Goal: Transaction & Acquisition: Purchase product/service

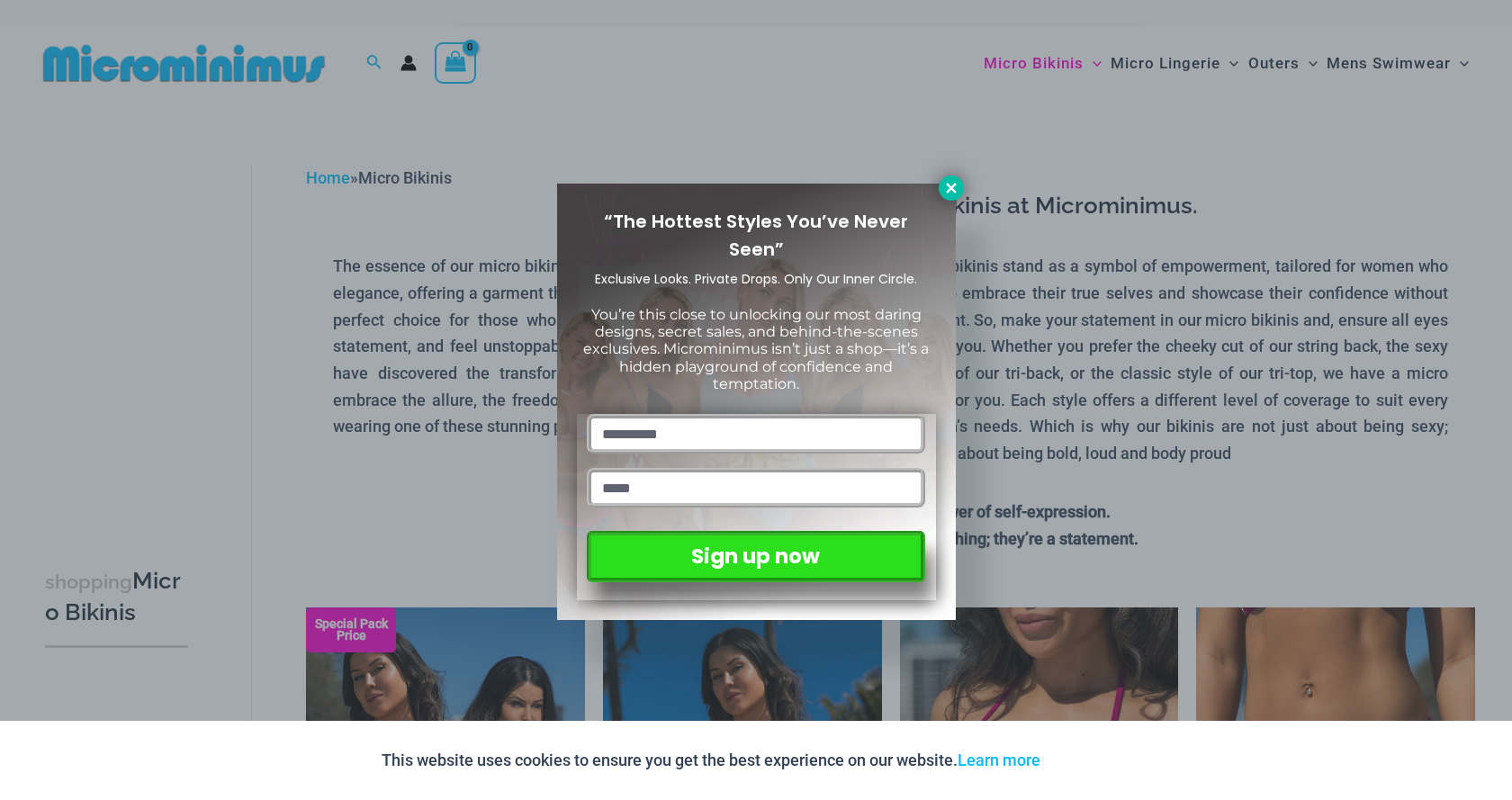
click at [946, 184] on icon at bounding box center [951, 188] width 16 height 16
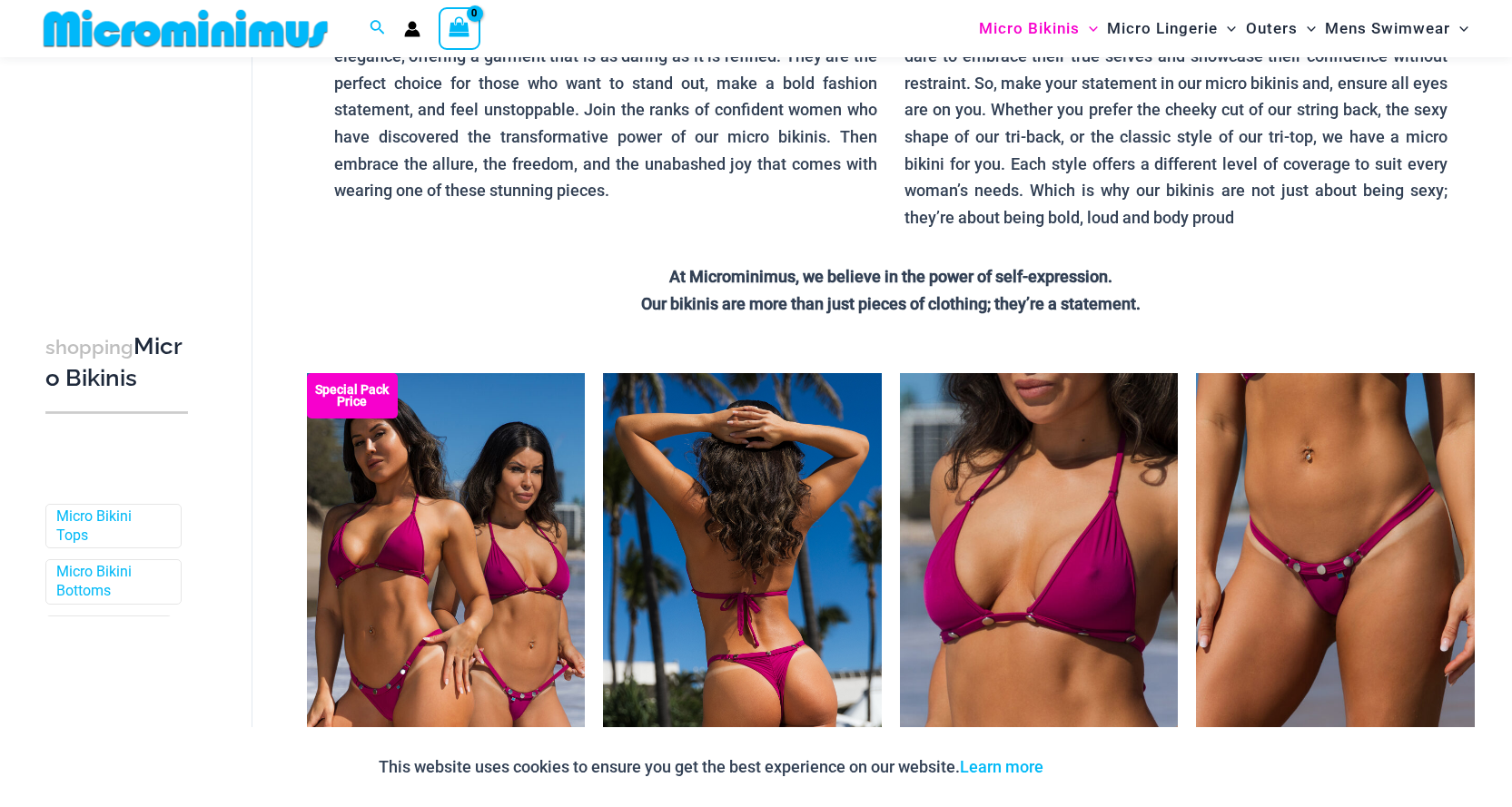
scroll to position [350, 0]
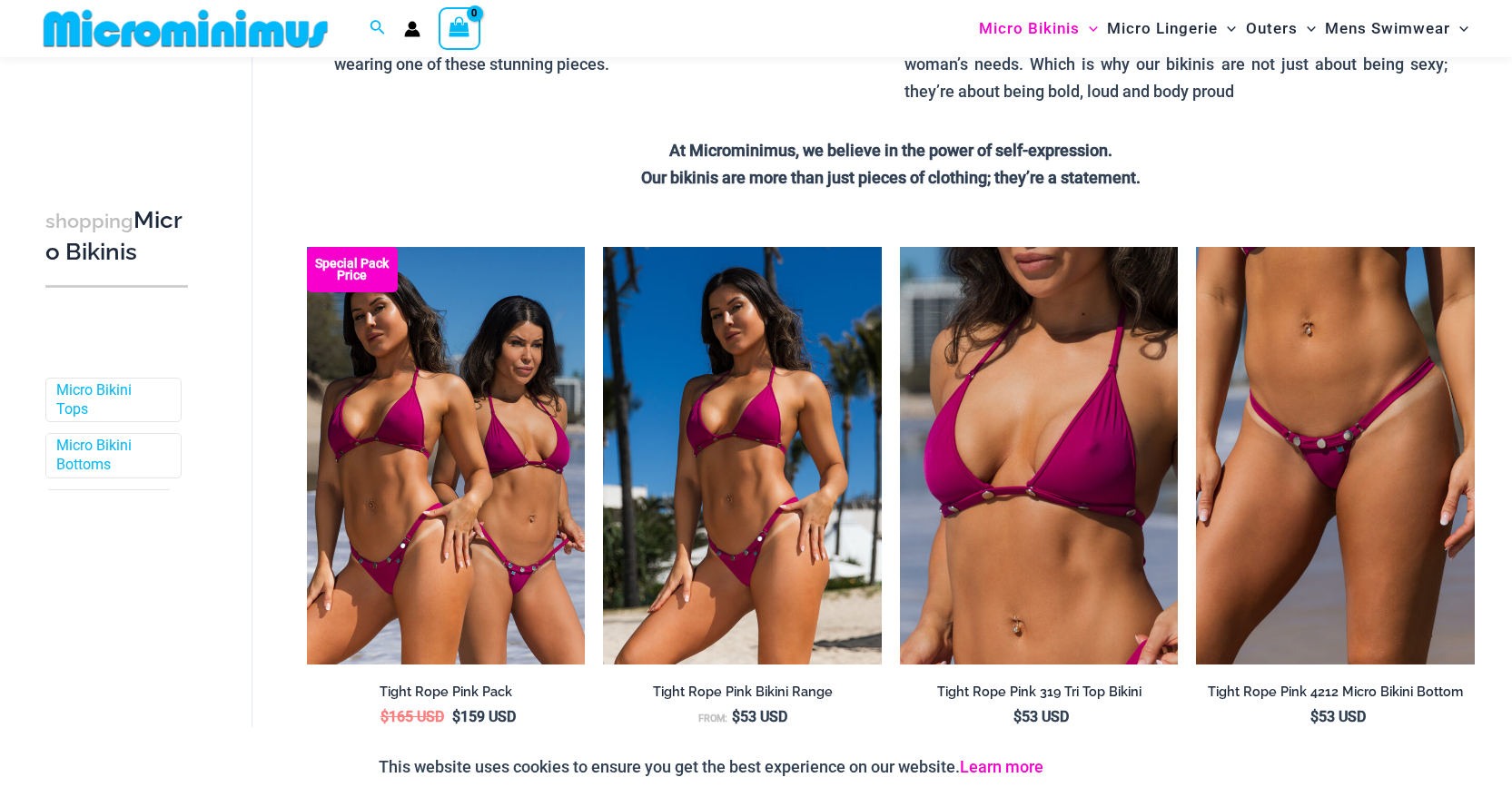
click at [1009, 774] on link "Learn more" at bounding box center [1002, 766] width 84 height 19
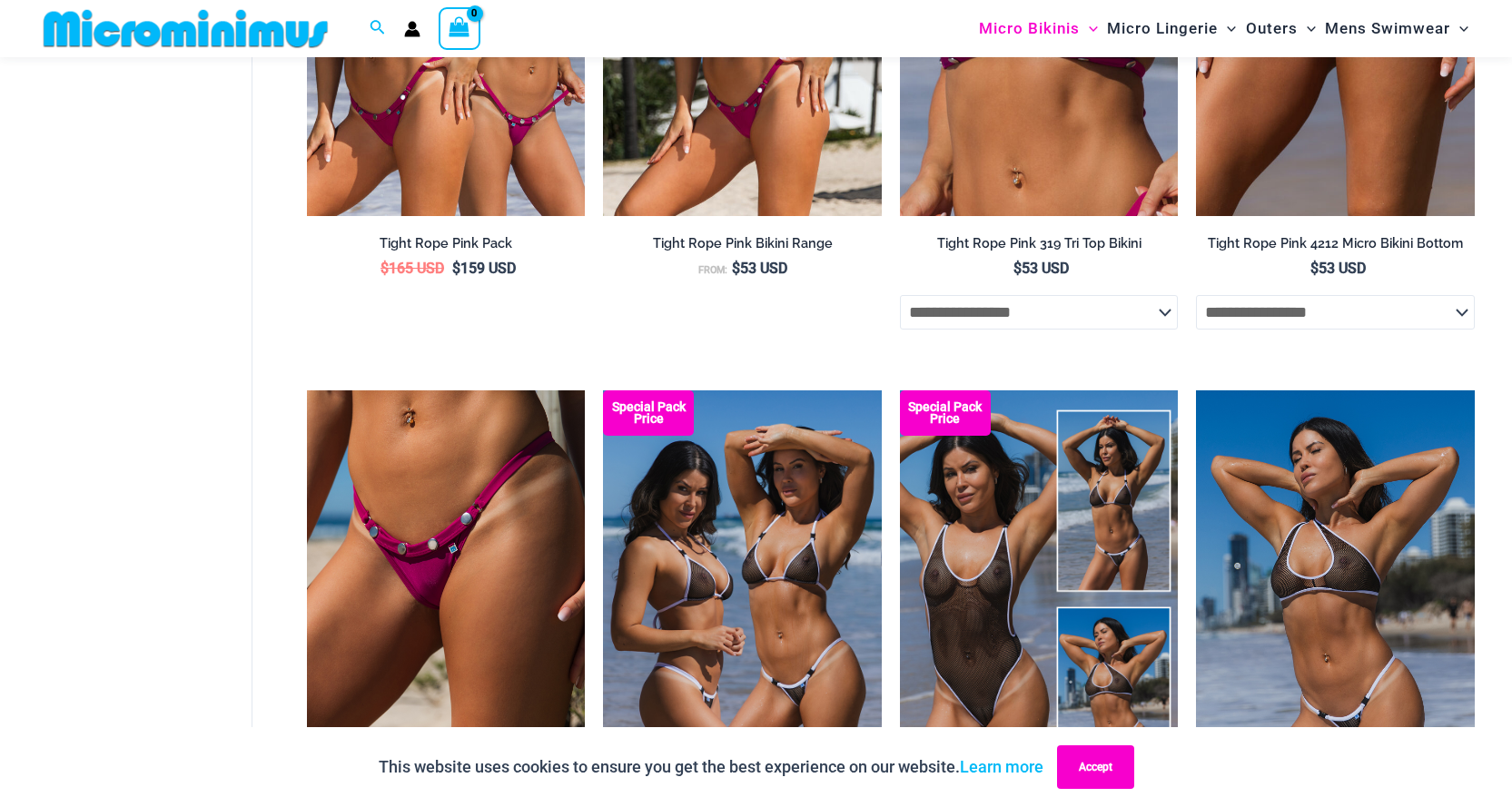
scroll to position [803, 0]
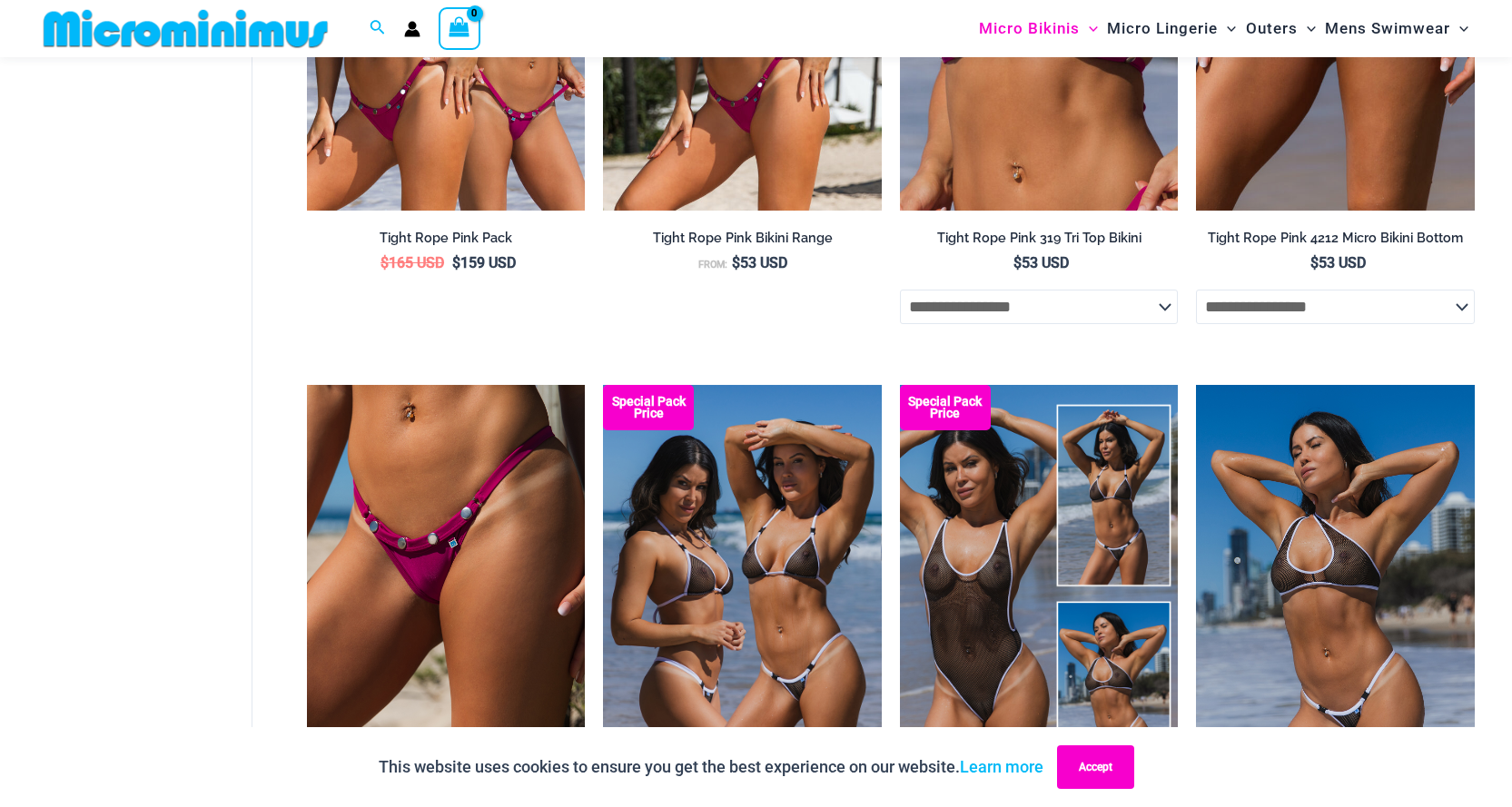
click at [1079, 776] on button "Accept" at bounding box center [1096, 766] width 77 height 43
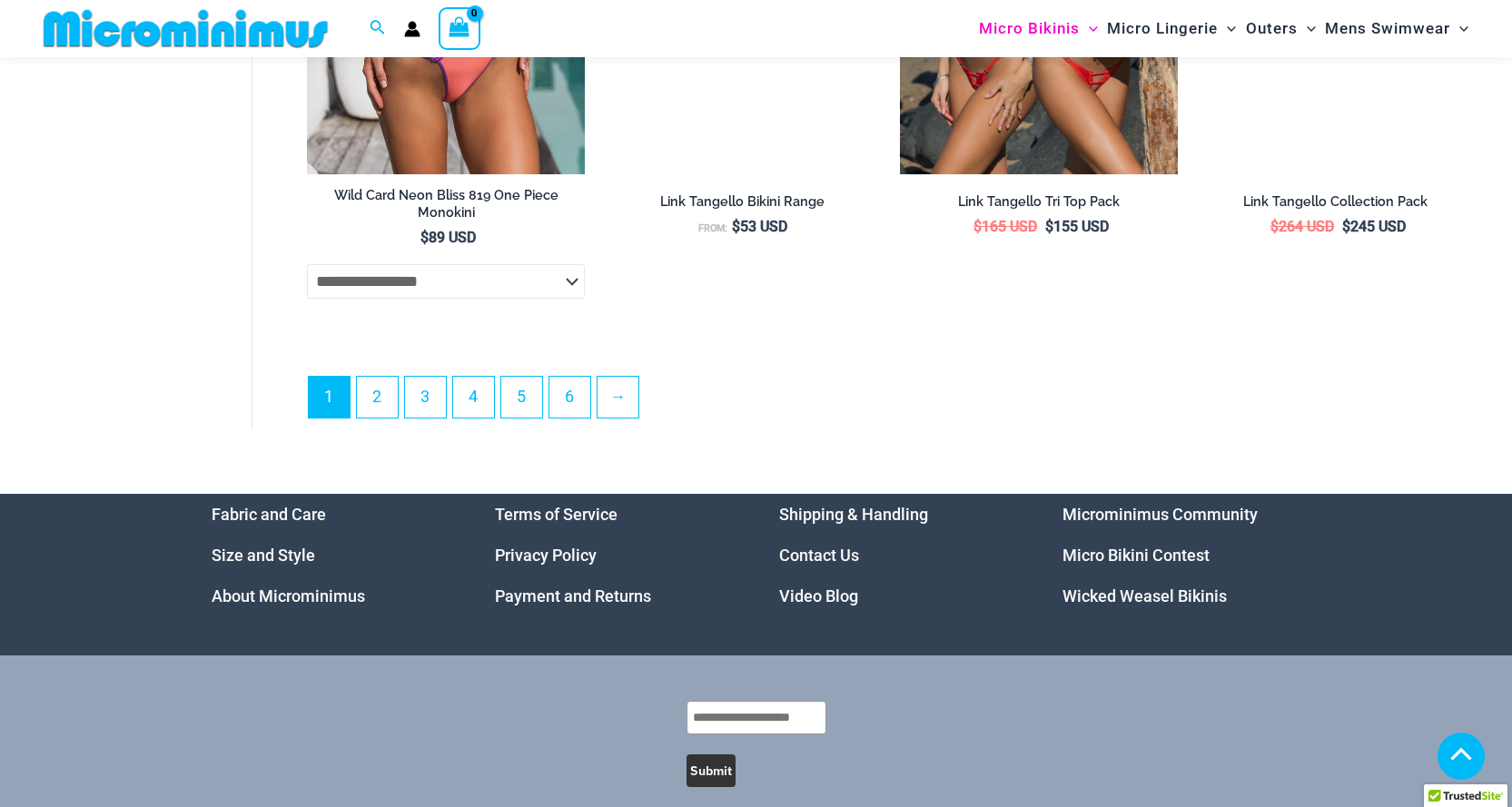
scroll to position [5072, 0]
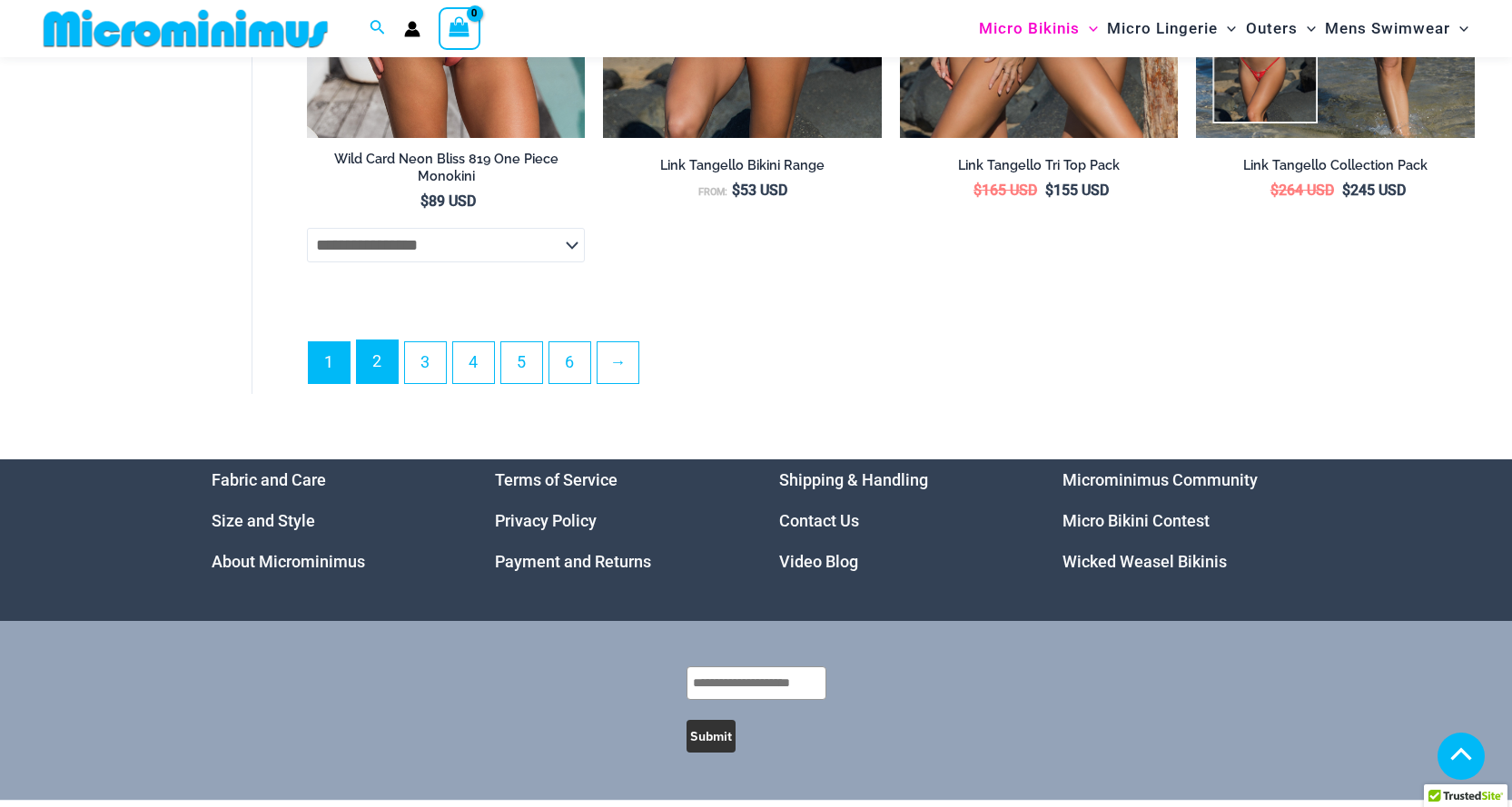
click at [389, 383] on link "2" at bounding box center [377, 362] width 41 height 42
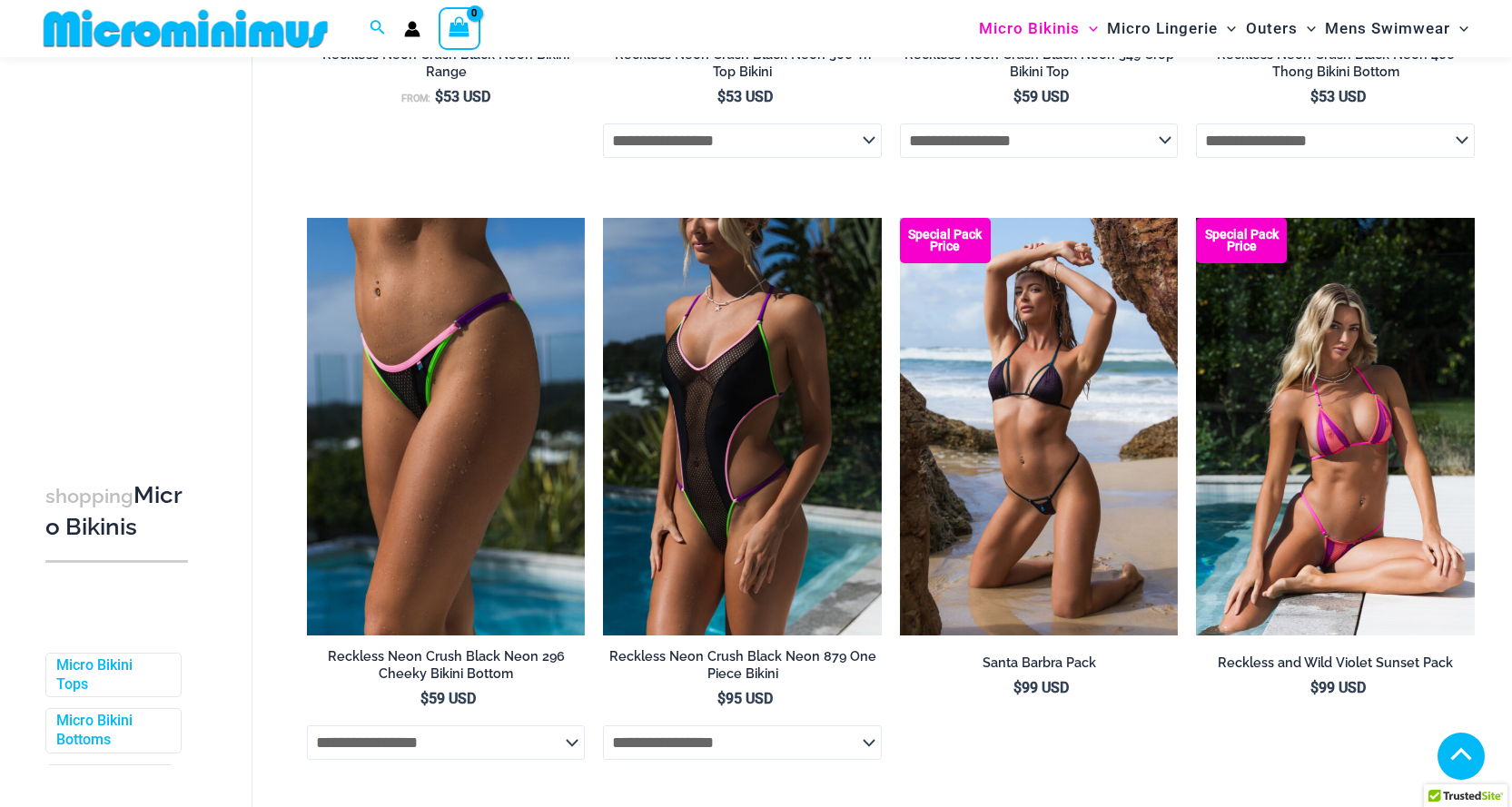
scroll to position [3708, 0]
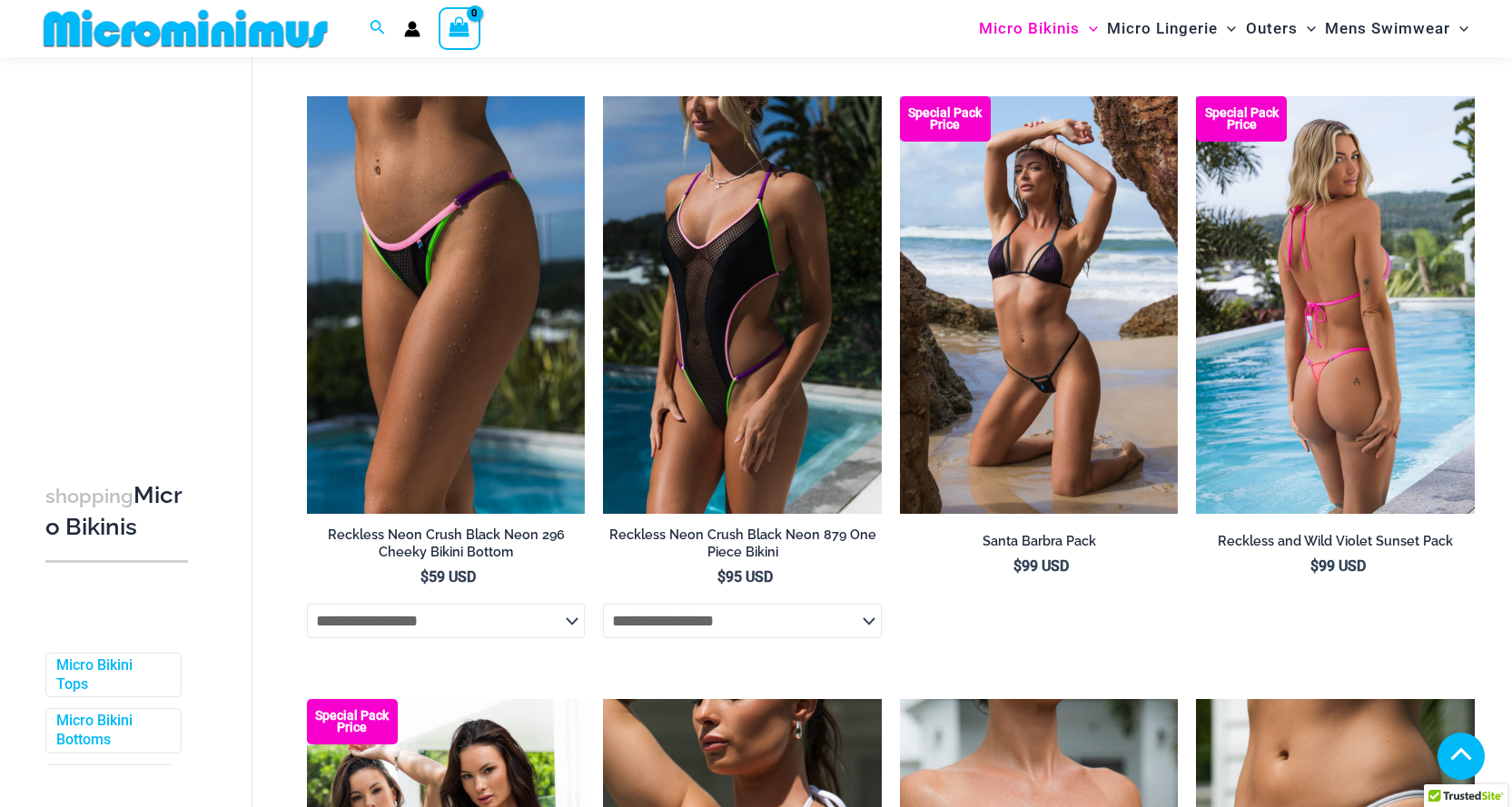
click at [1377, 650] on li "Special Pack Price Reckless and Wild Violet Sunset Pack $ 99 USD" at bounding box center [1335, 376] width 279 height 561
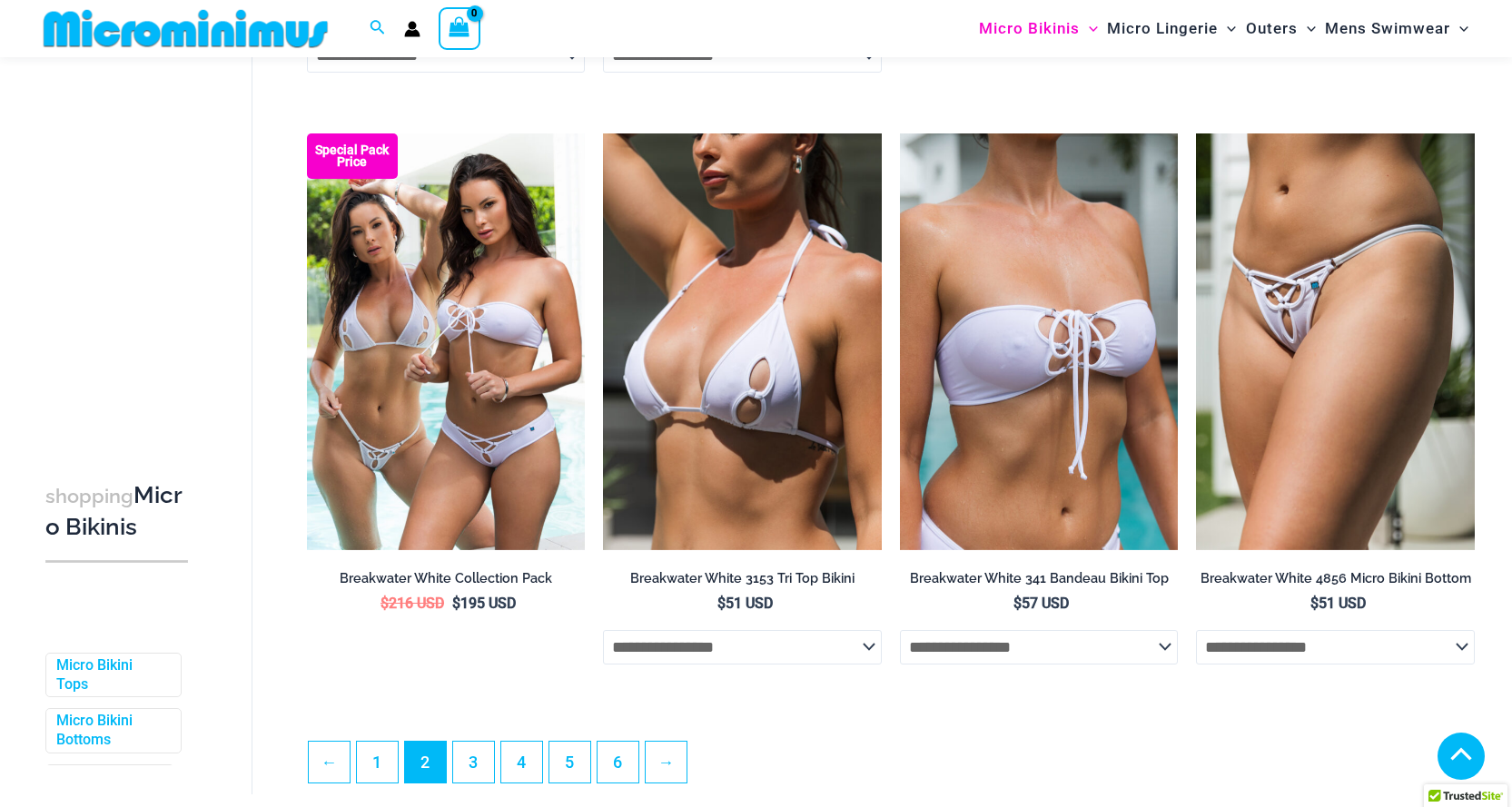
scroll to position [4344, 0]
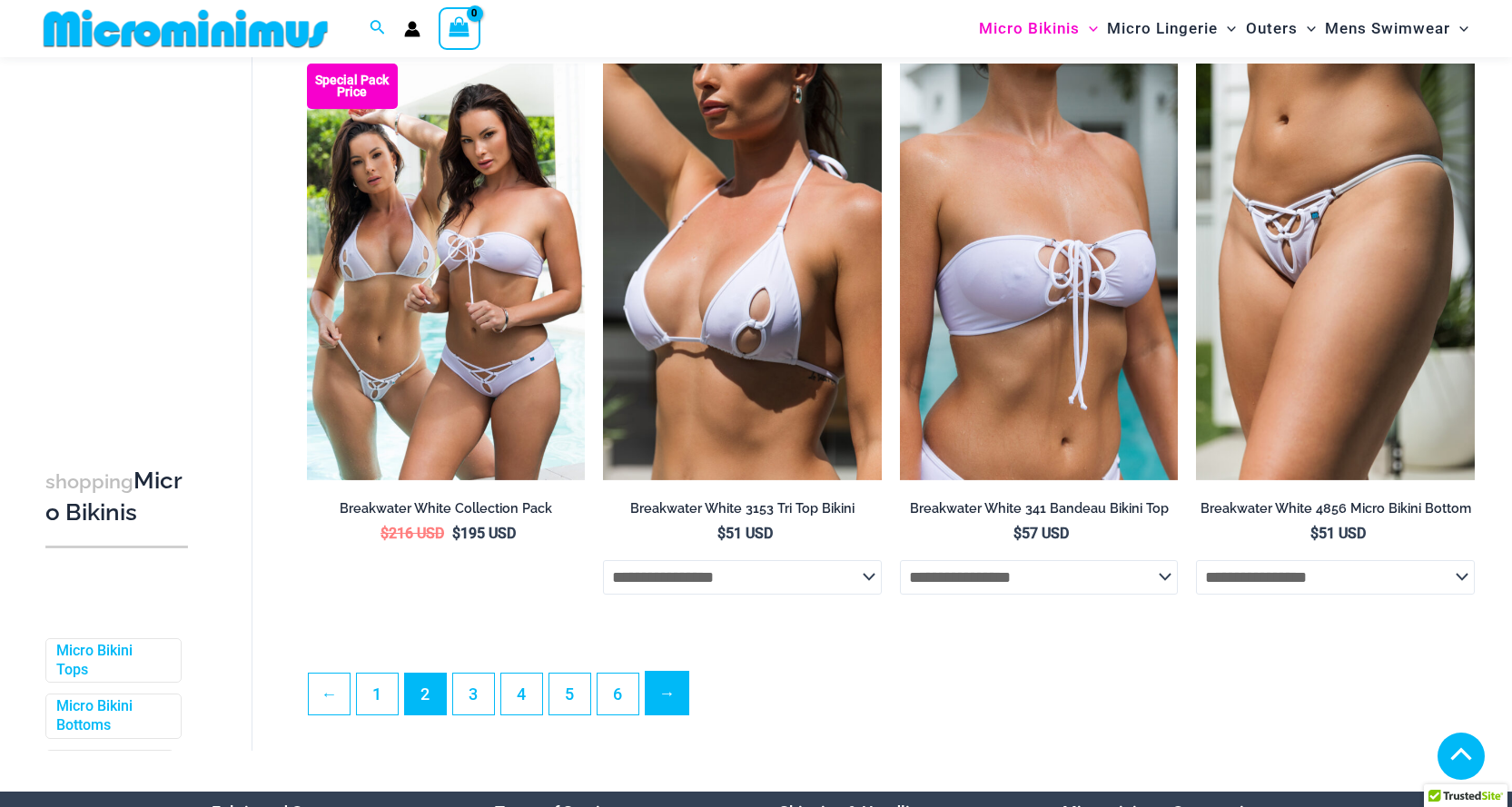
click at [681, 715] on link "→" at bounding box center [667, 693] width 42 height 42
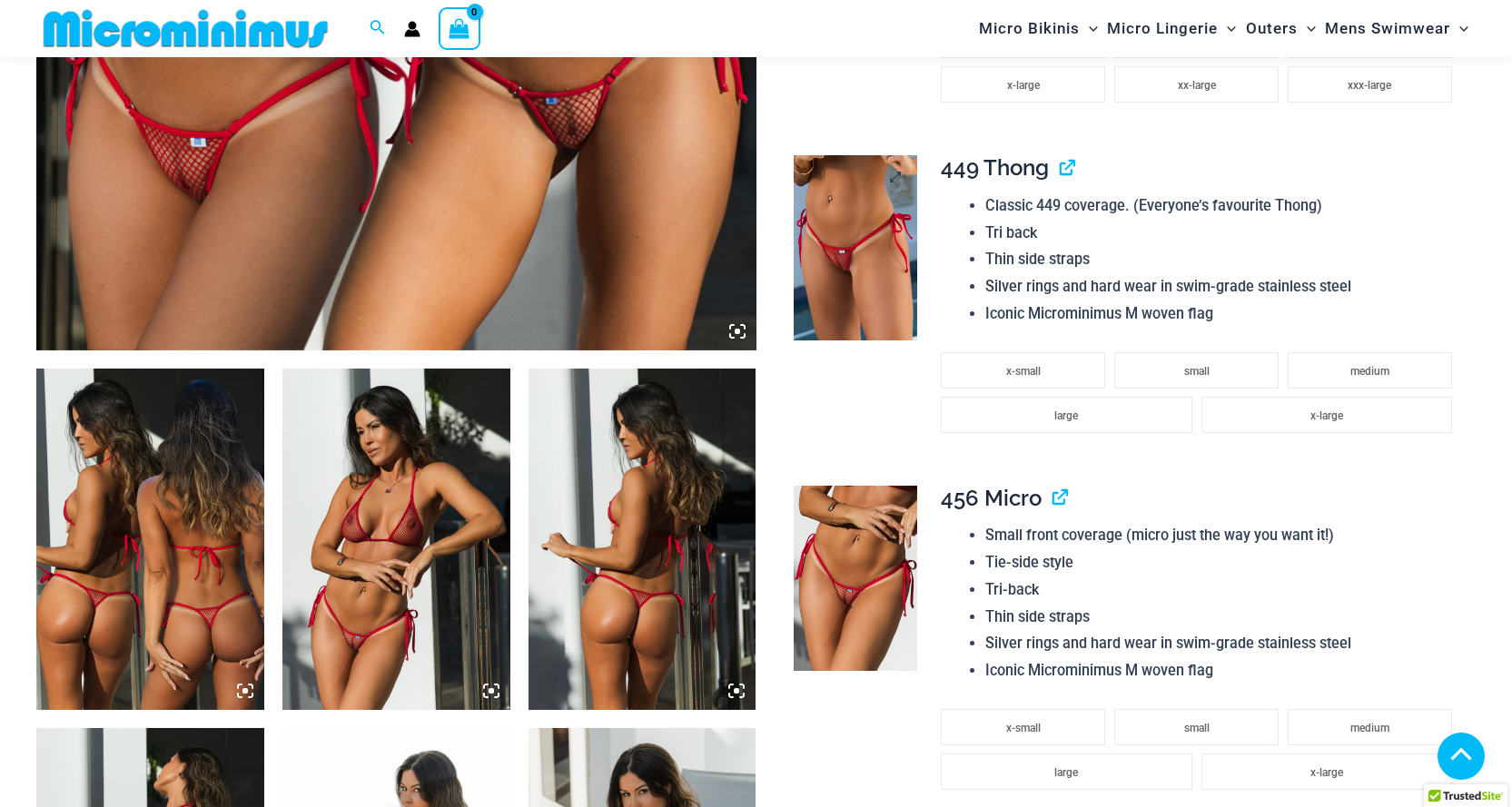
scroll to position [894, 0]
click at [861, 241] on img at bounding box center [856, 249] width 123 height 185
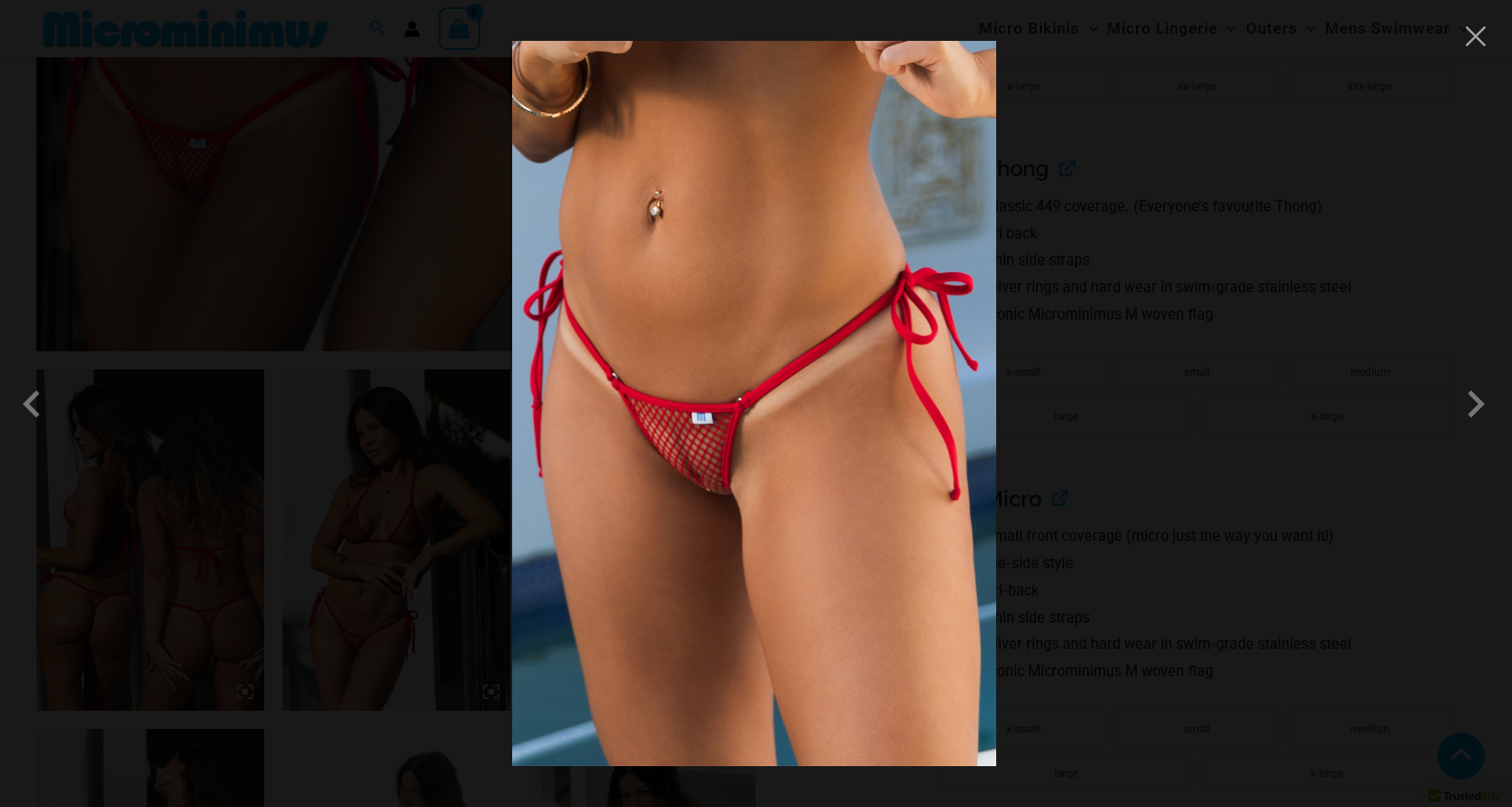
click at [740, 434] on img at bounding box center [754, 404] width 484 height 726
click at [1238, 295] on div at bounding box center [756, 404] width 1512 height 807
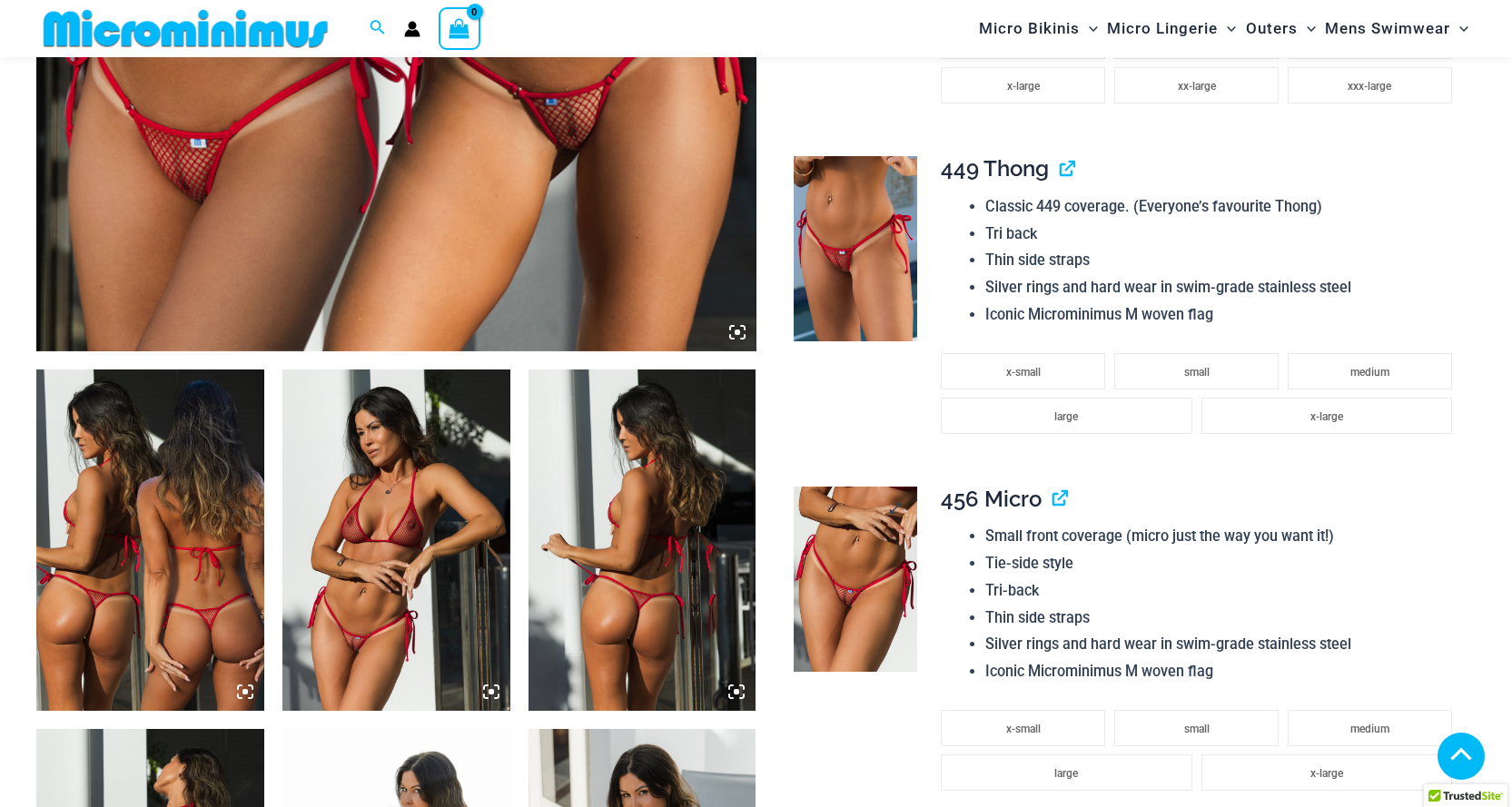
click at [864, 554] on img at bounding box center [856, 579] width 123 height 185
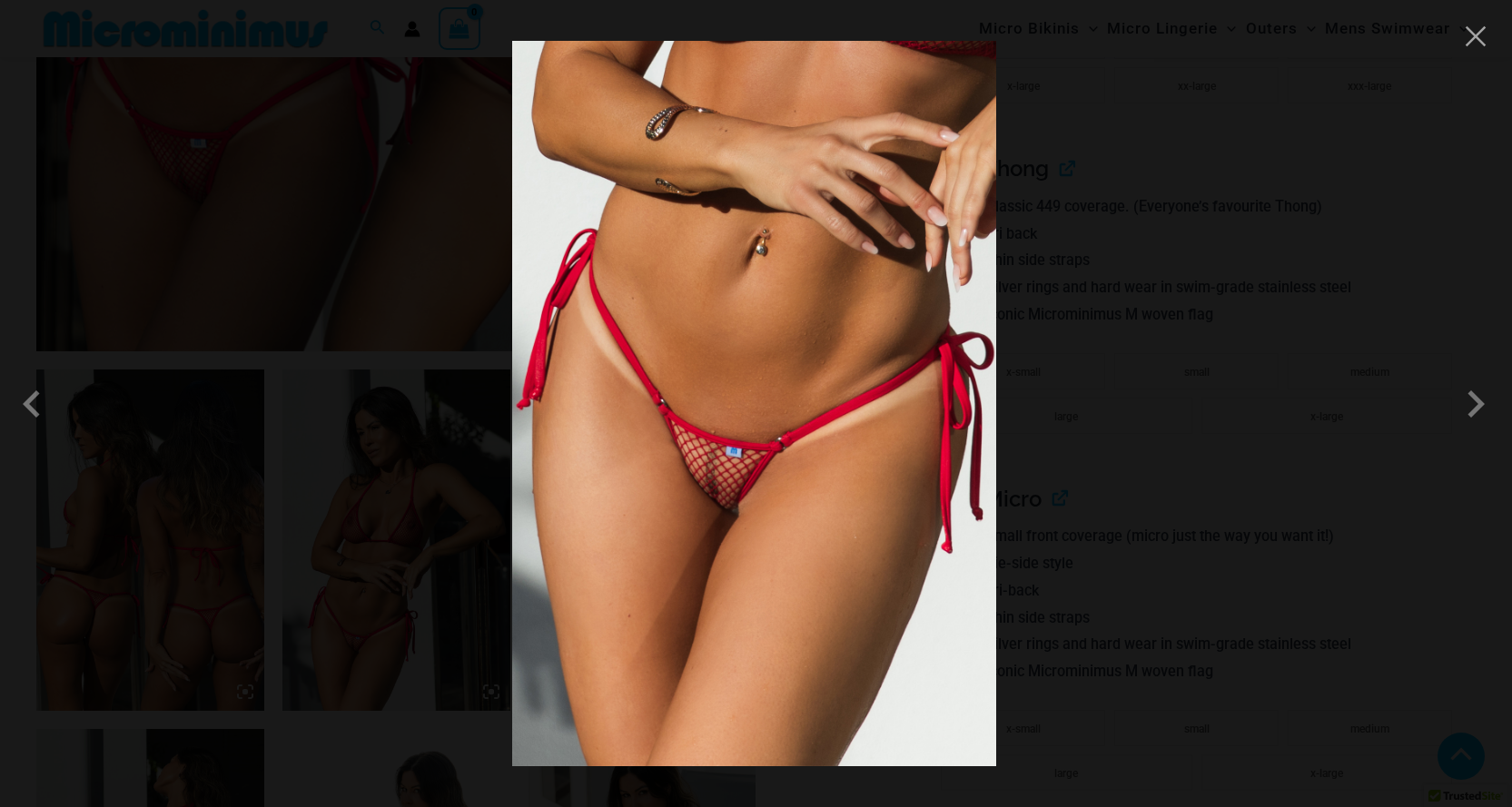
click at [821, 510] on img at bounding box center [754, 404] width 484 height 726
click at [1238, 353] on div at bounding box center [756, 404] width 1512 height 807
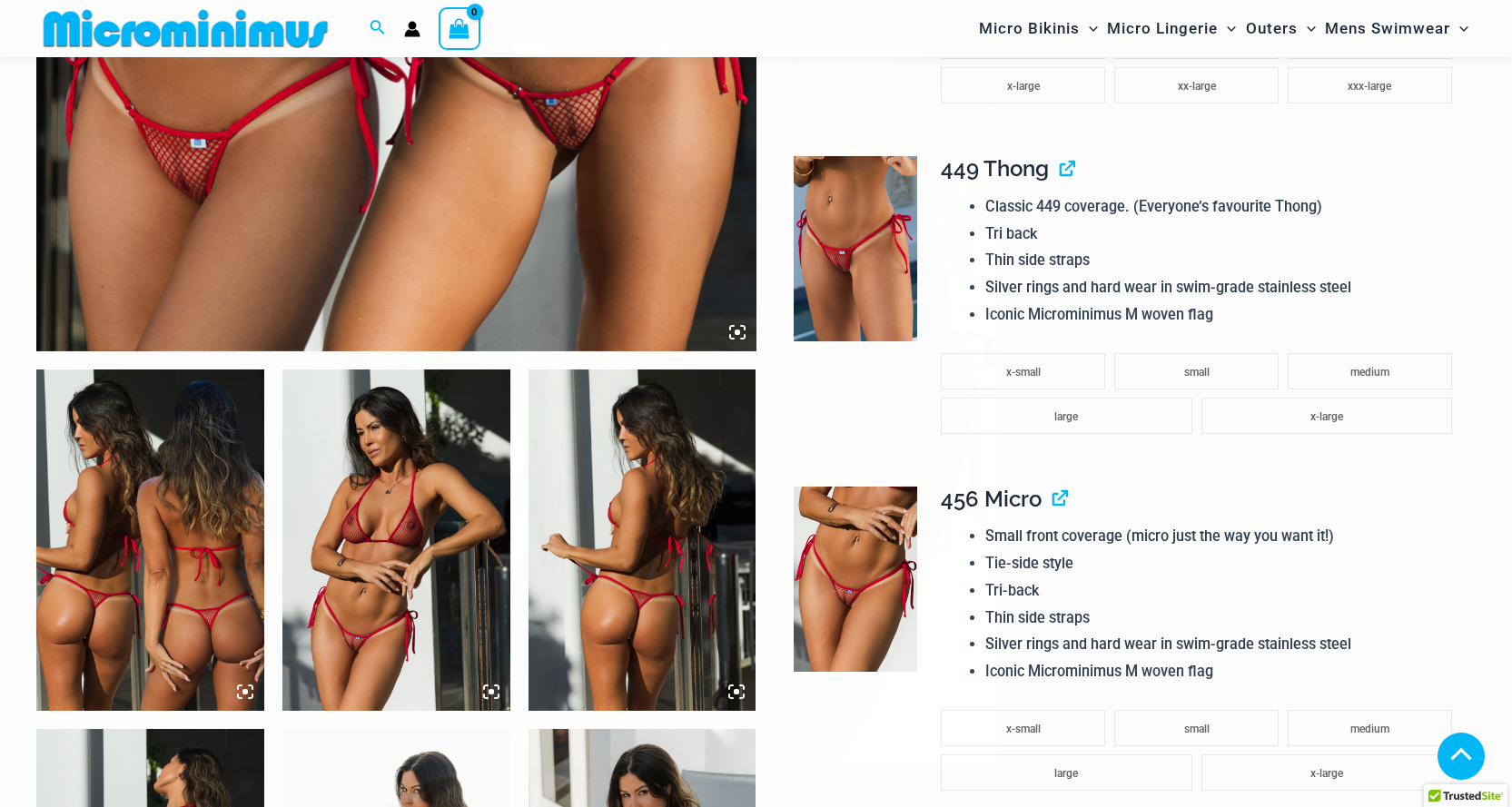
click at [967, 329] on div "Classic 449 coverage. (Everyone’s favourite Thong) Tri back Thin side straps Si…" at bounding box center [1201, 261] width 520 height 135
click at [885, 313] on img at bounding box center [856, 249] width 123 height 185
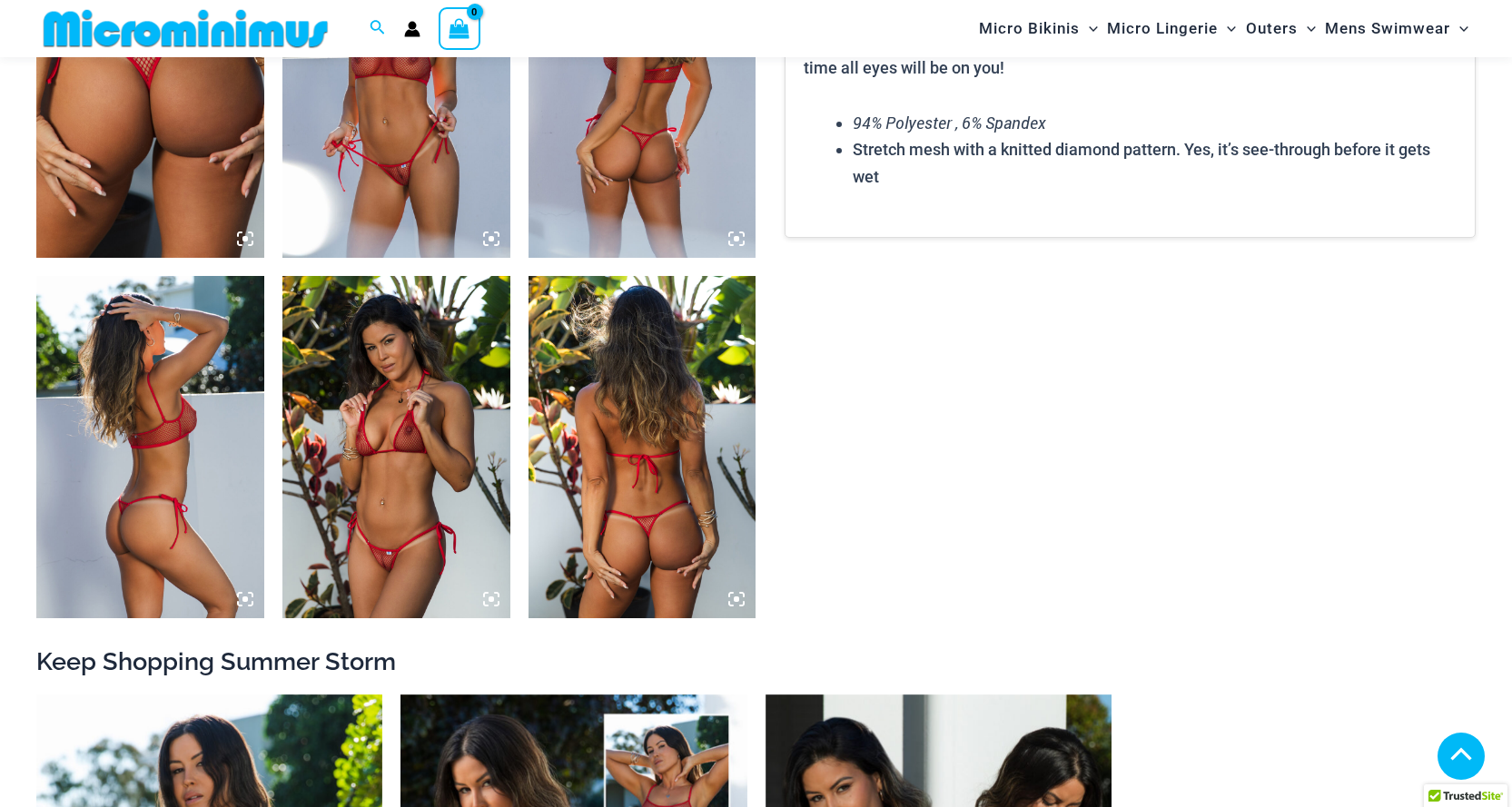
scroll to position [1348, 0]
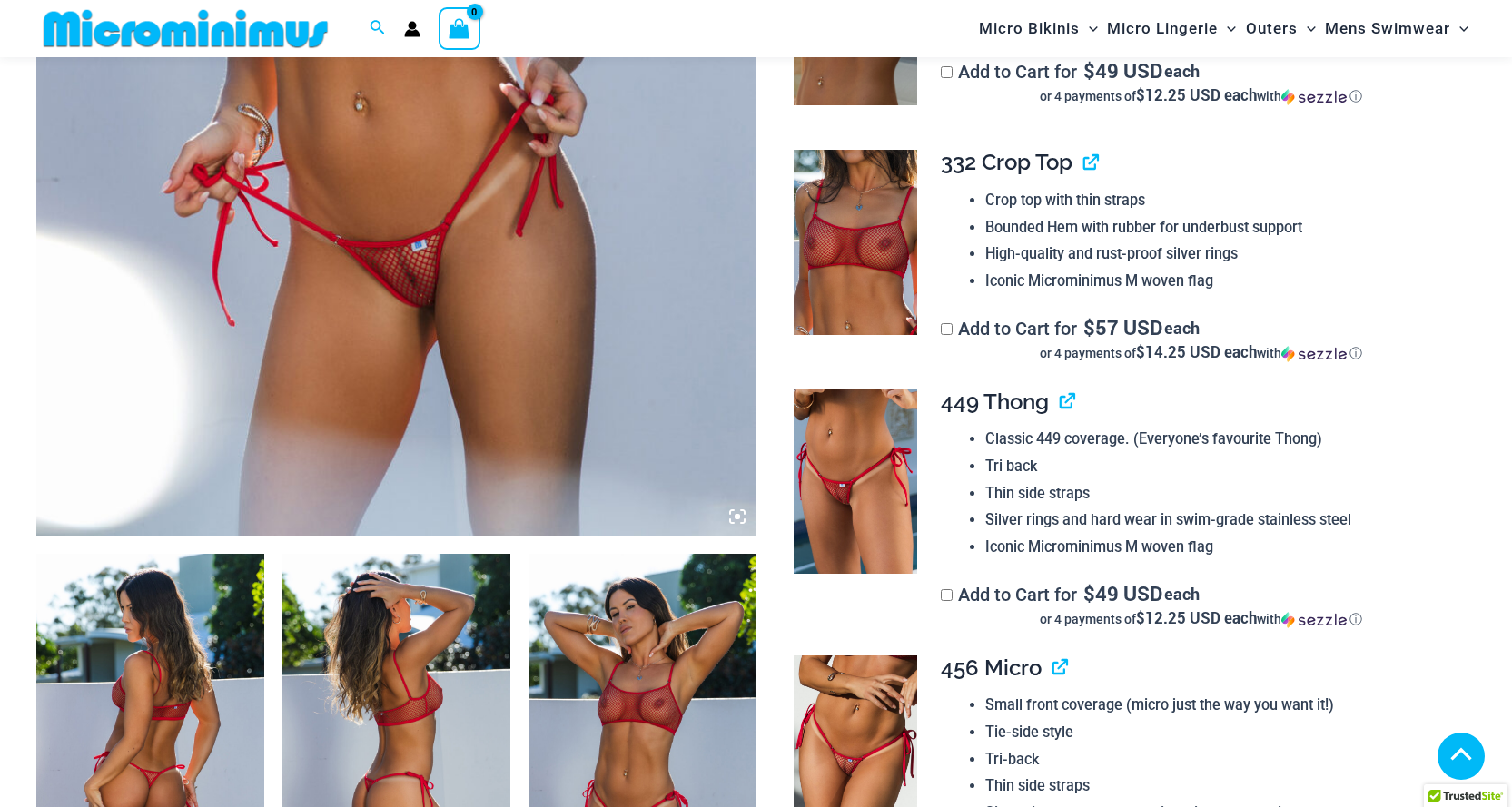
scroll to position [437, 0]
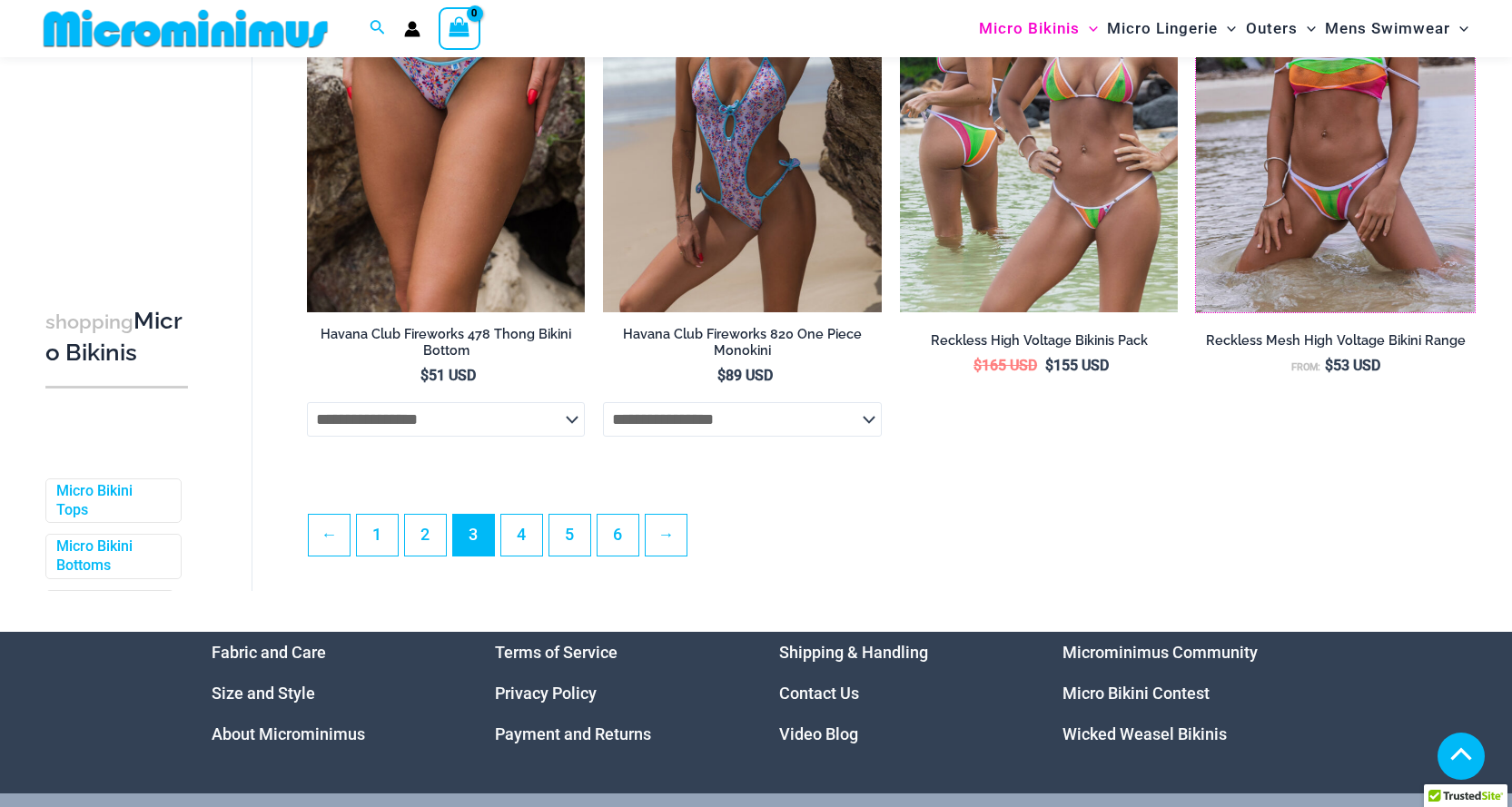
scroll to position [4527, 0]
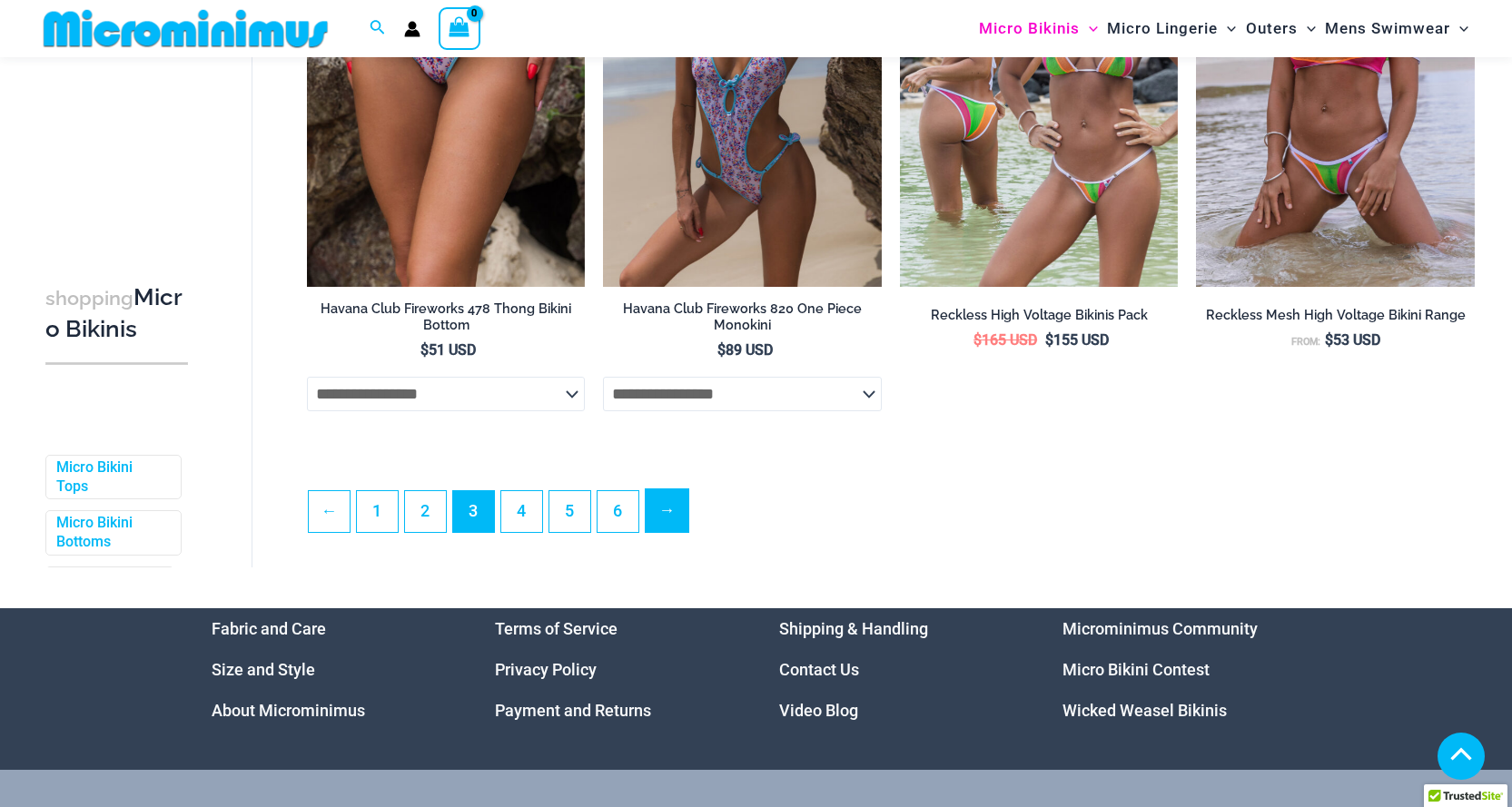
click at [670, 532] on link "→" at bounding box center [667, 510] width 42 height 42
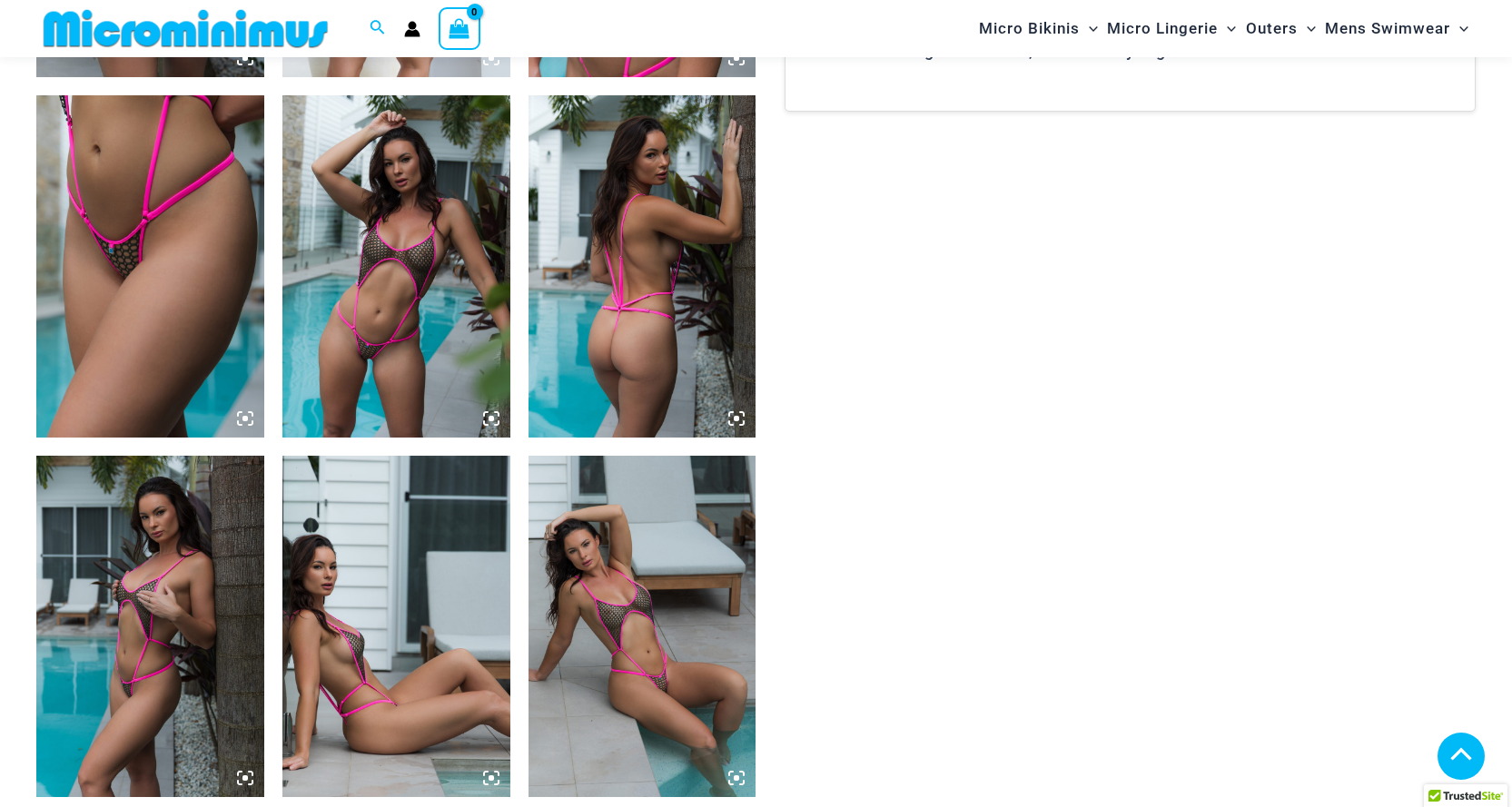
scroll to position [1528, 0]
click at [405, 328] on img at bounding box center [396, 265] width 228 height 342
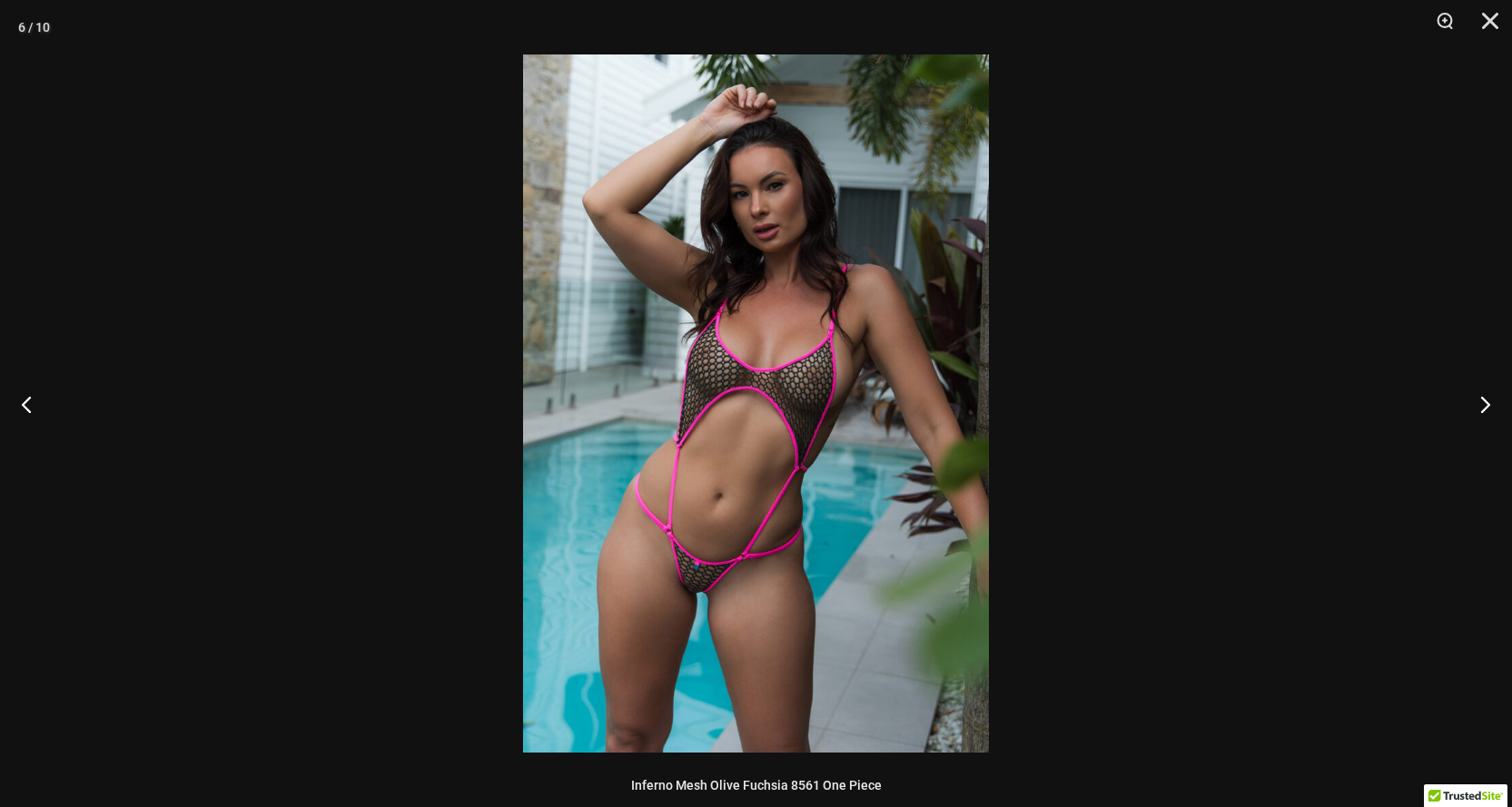
click at [769, 567] on img at bounding box center [756, 404] width 466 height 698
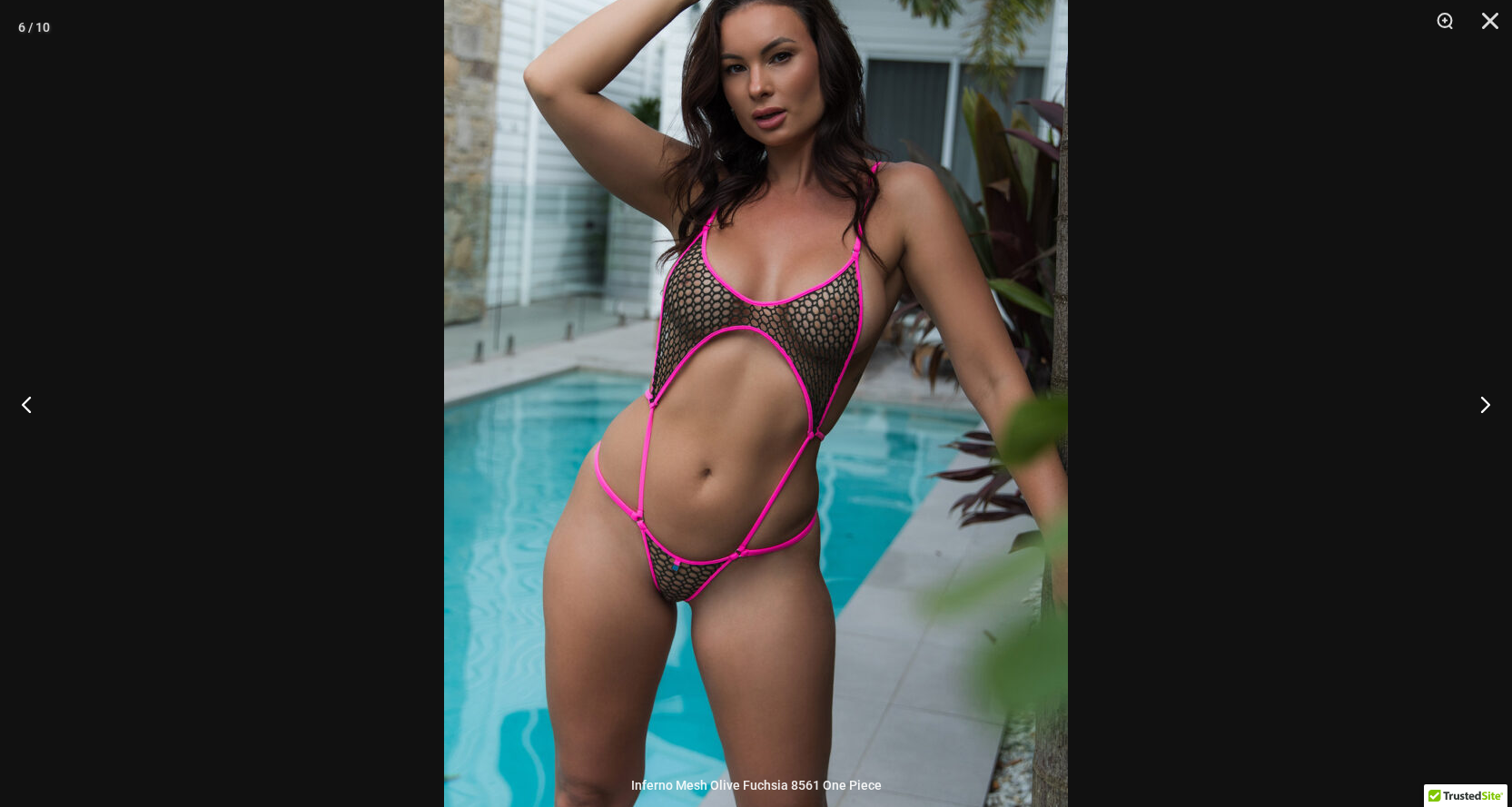
click at [1244, 311] on div at bounding box center [756, 404] width 1512 height 807
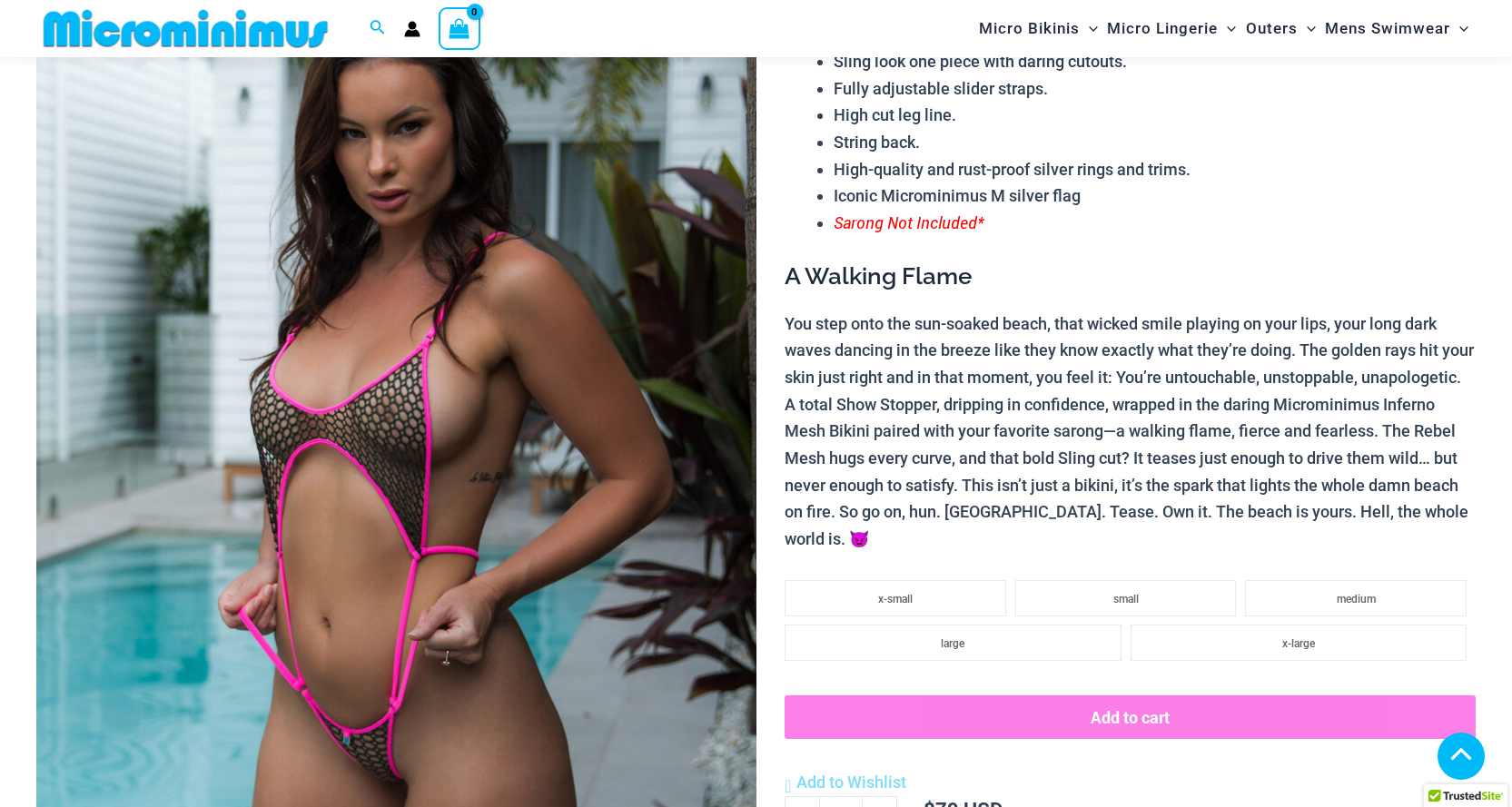
scroll to position [166, 0]
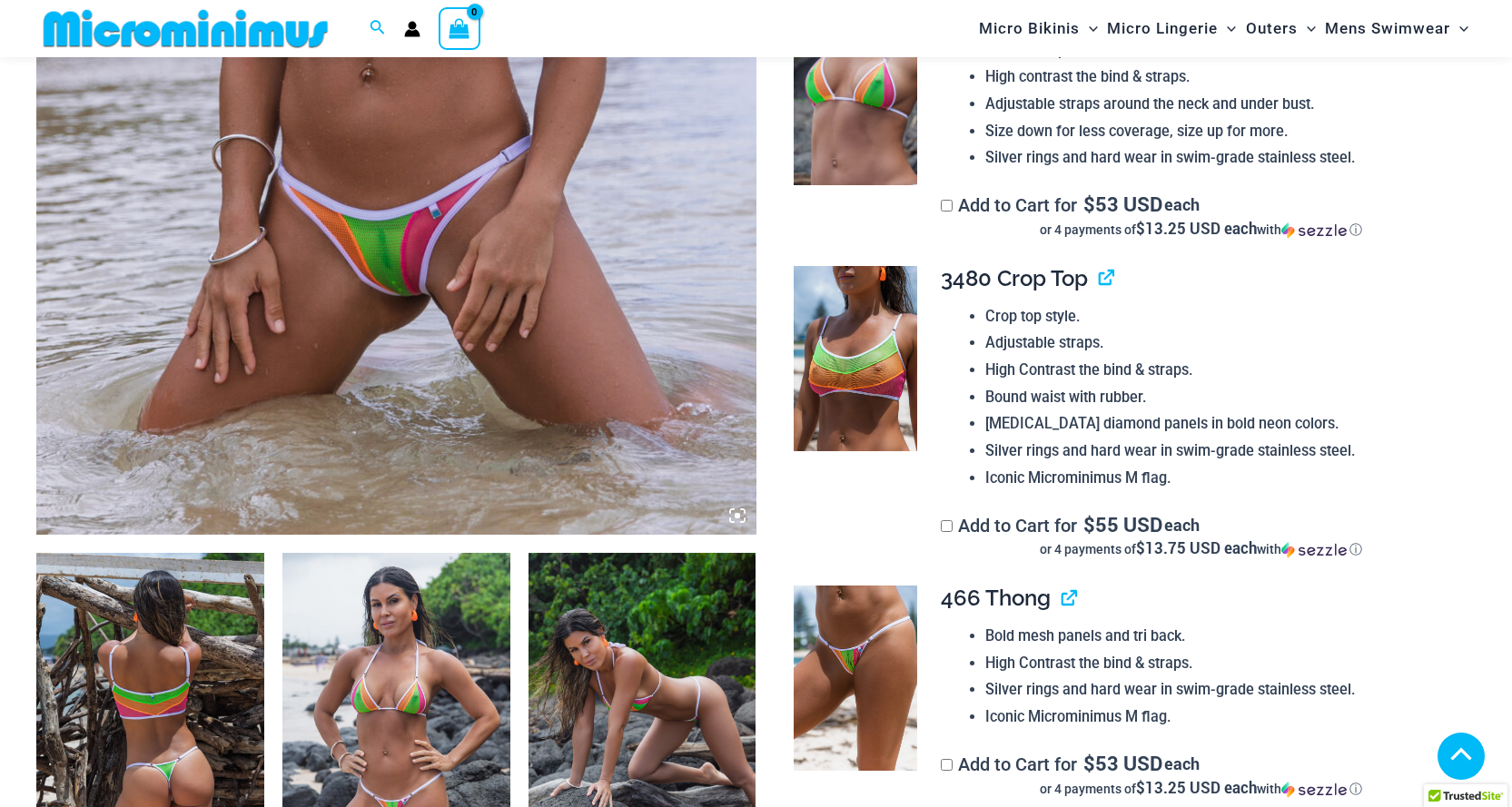
scroll to position [619, 0]
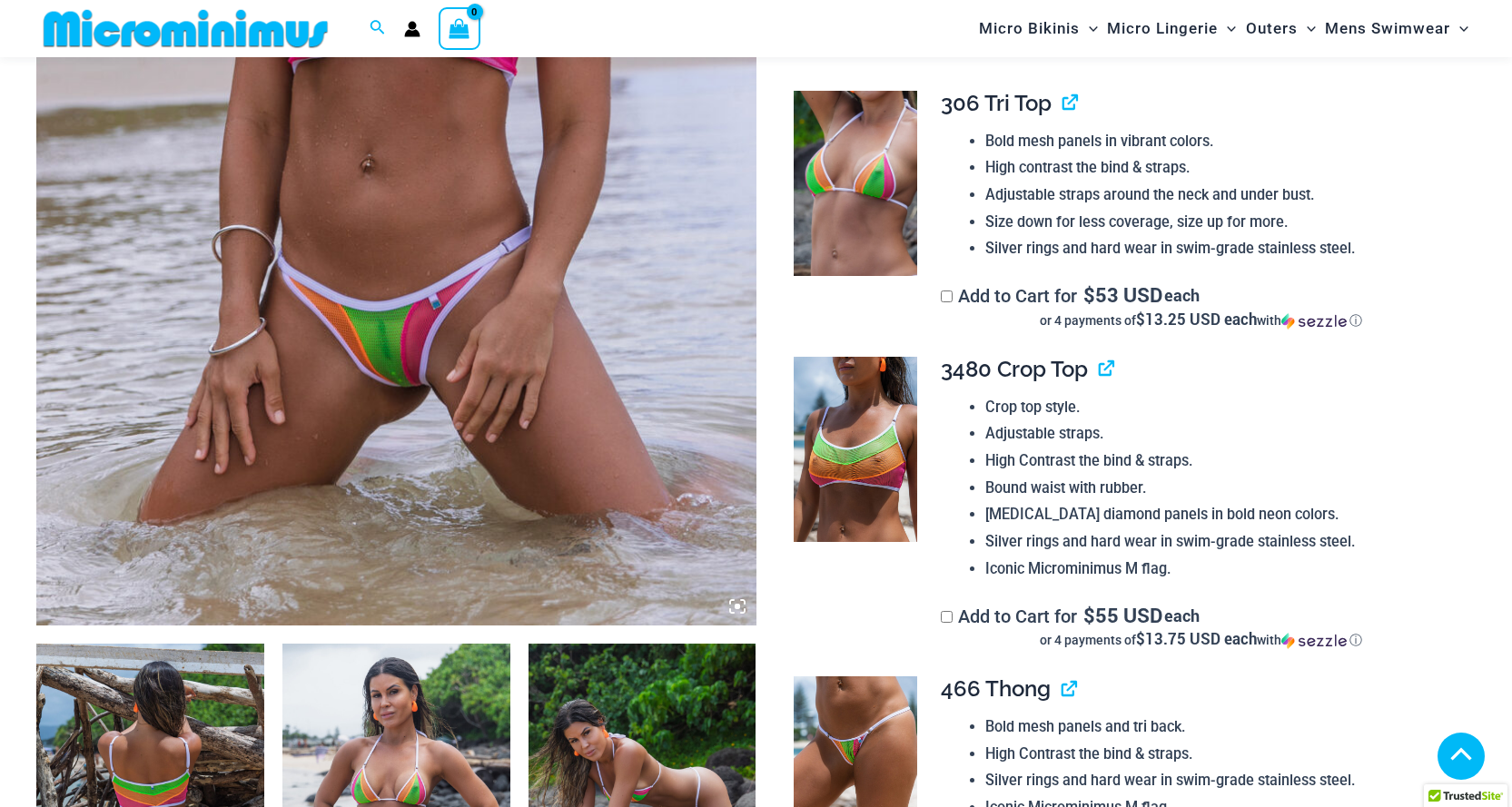
click at [412, 380] on img at bounding box center [396, 86] width 721 height 1080
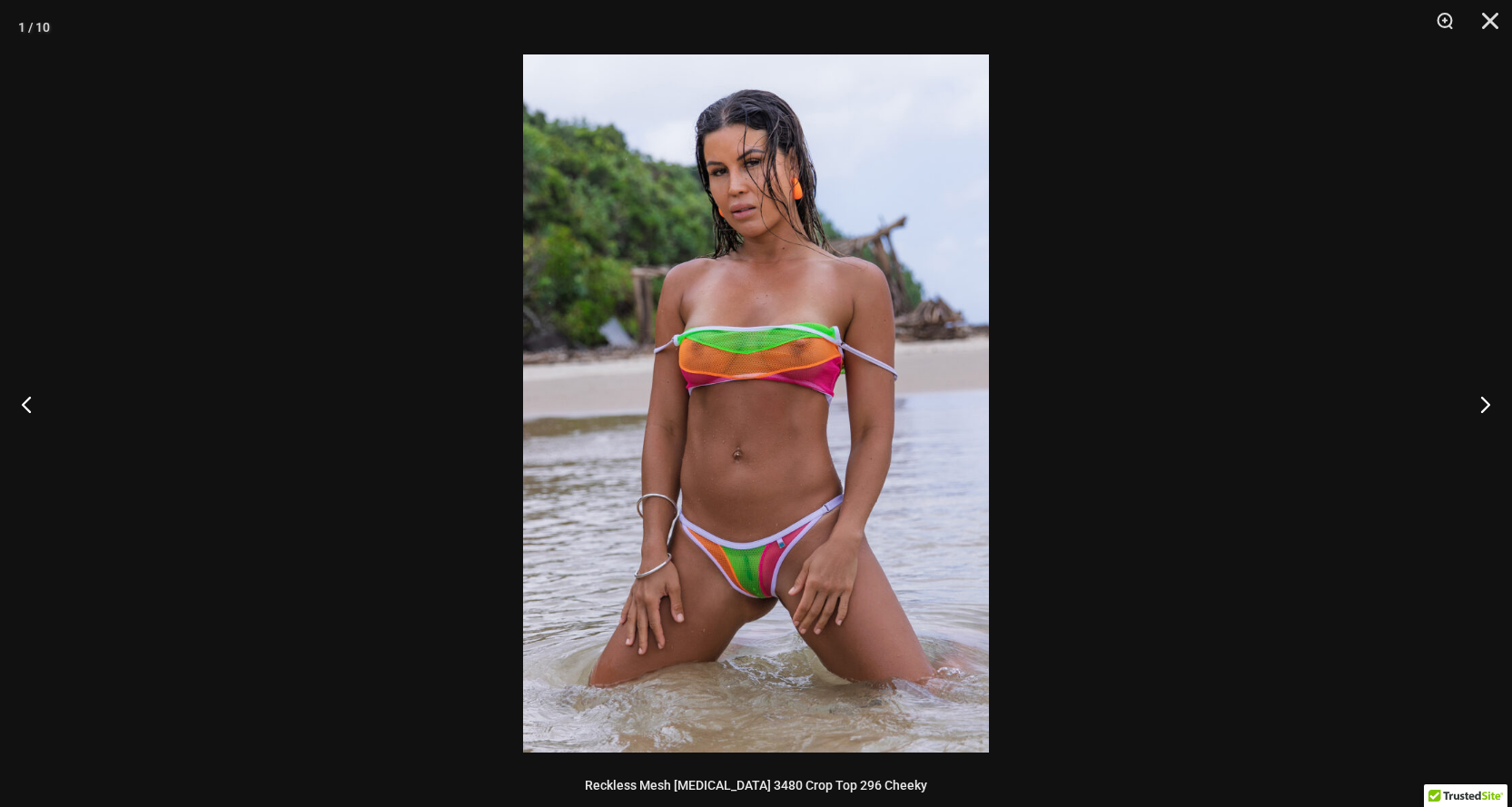
drag, startPoint x: 416, startPoint y: 374, endPoint x: 794, endPoint y: 323, distance: 381.4
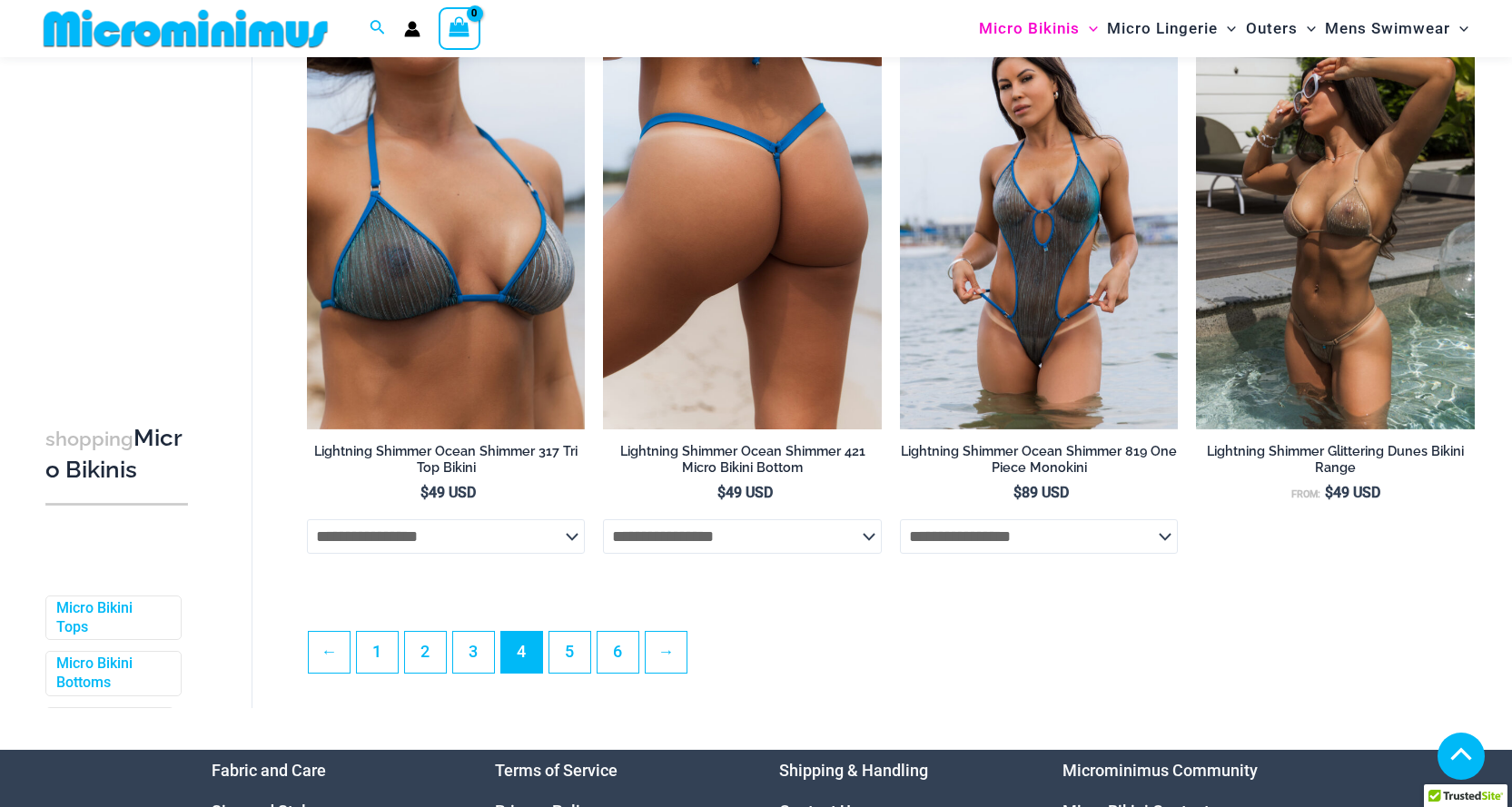
scroll to position [4616, 0]
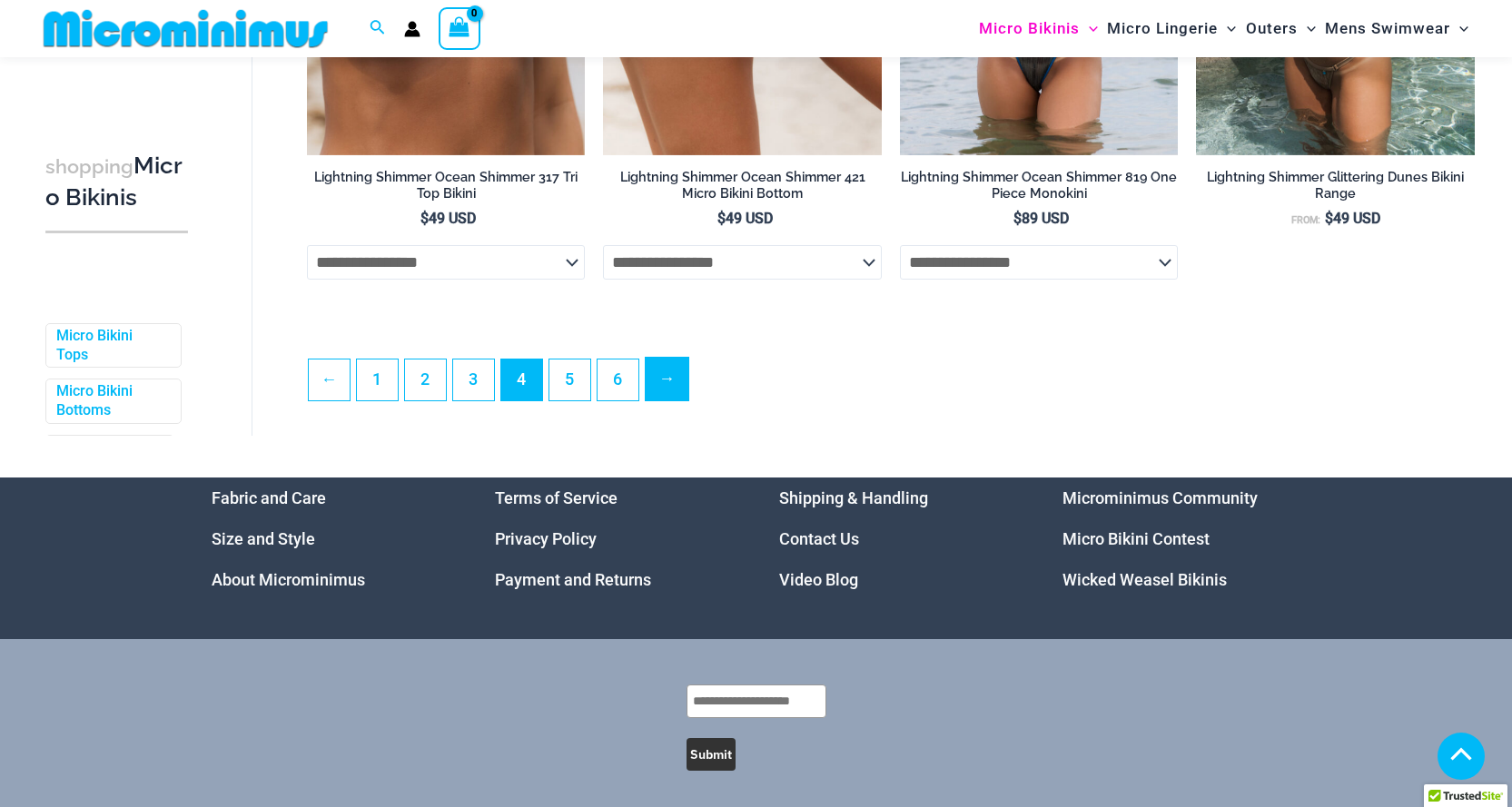
click at [667, 393] on link "→" at bounding box center [667, 379] width 42 height 42
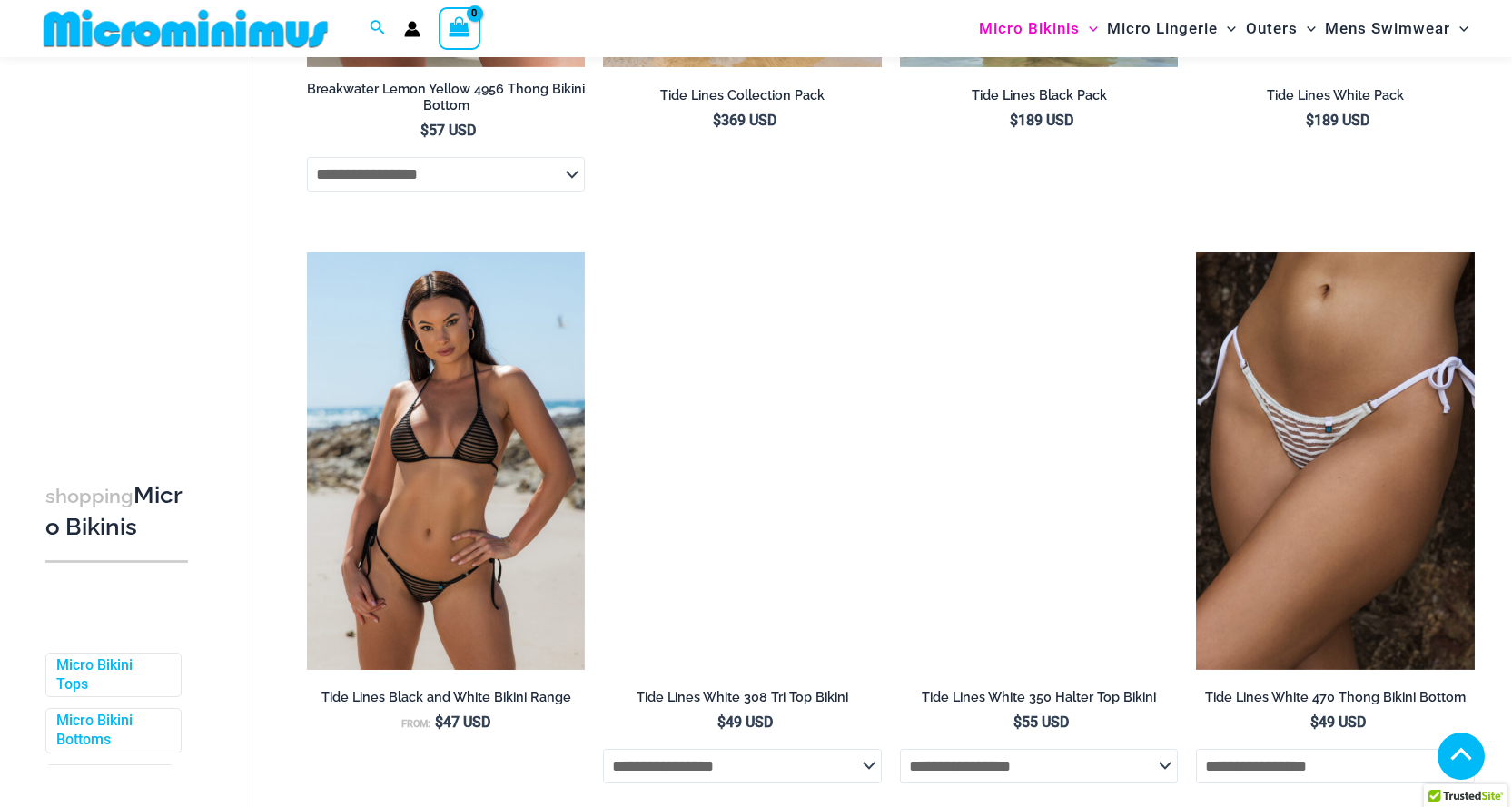
scroll to position [4253, 0]
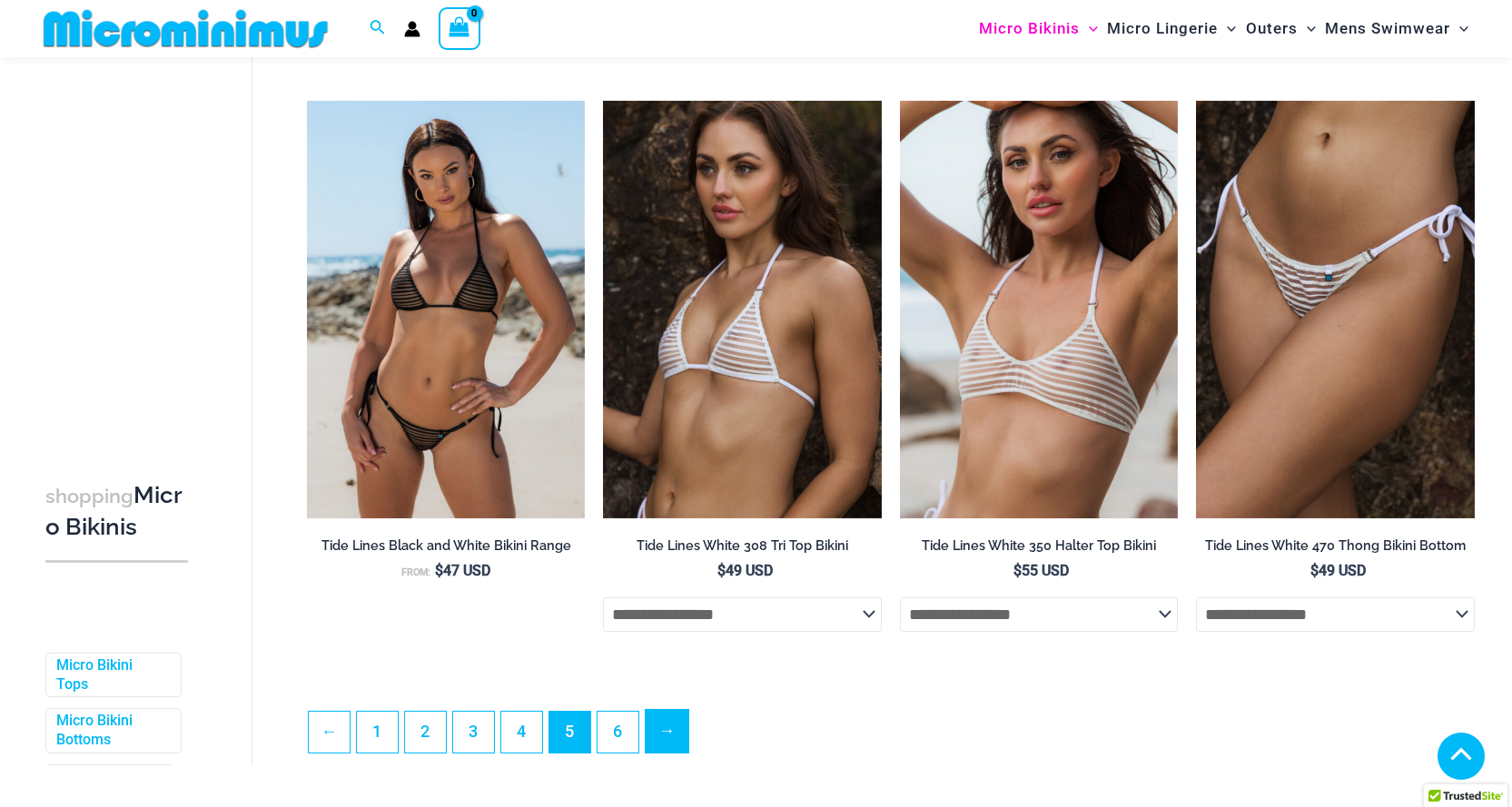
click at [667, 751] on link "→" at bounding box center [667, 731] width 42 height 42
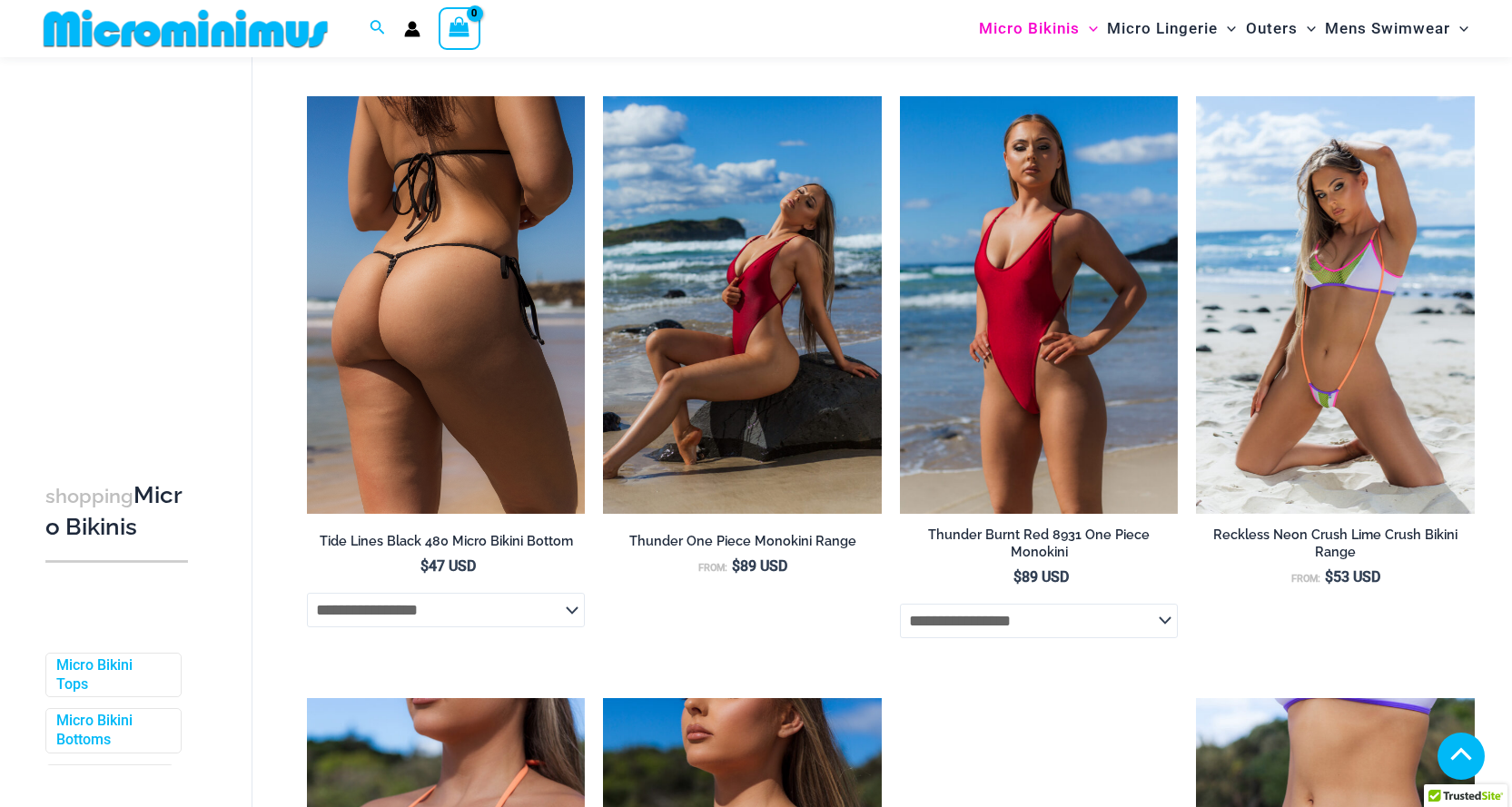
scroll to position [712, 0]
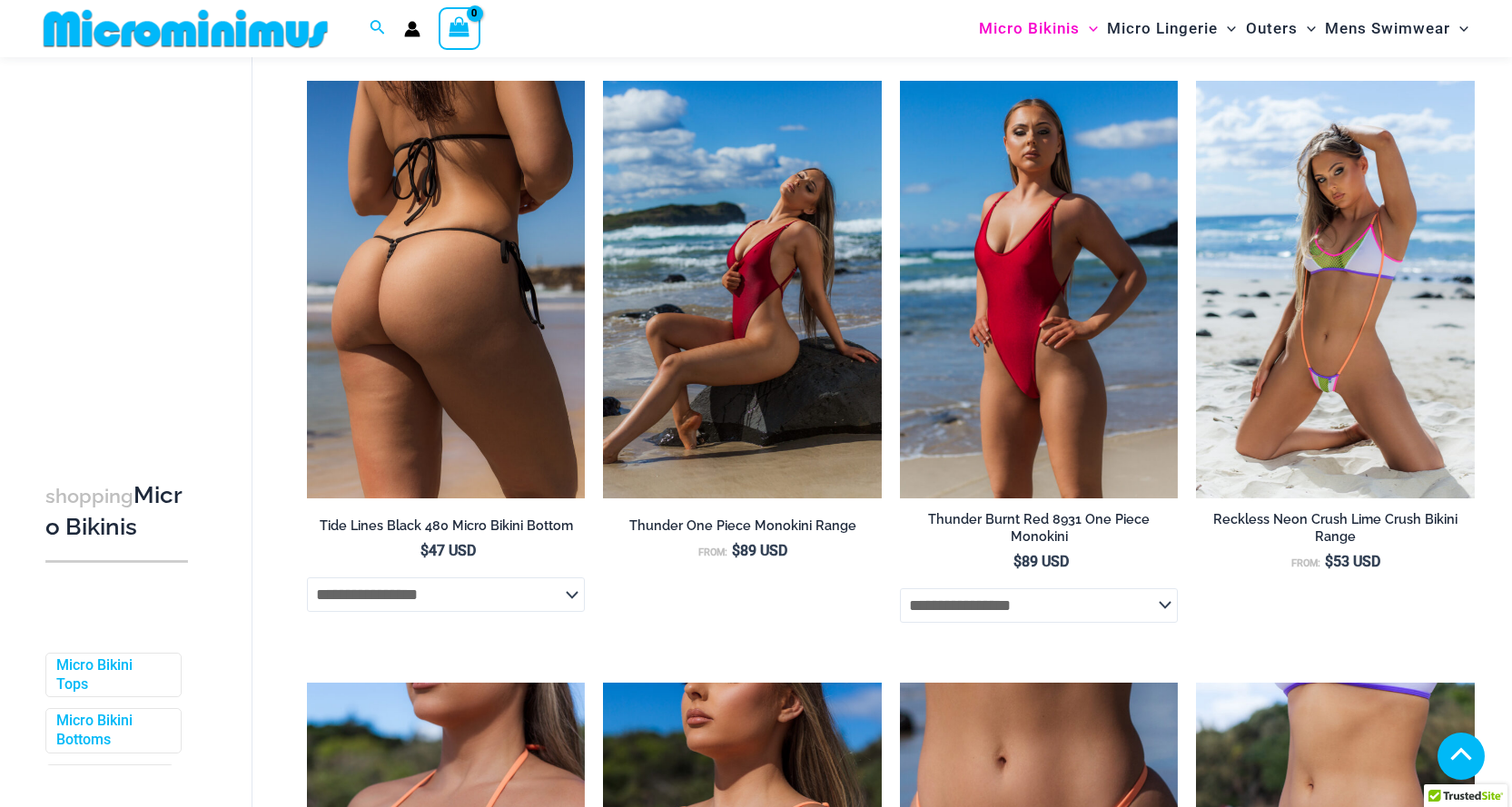
click at [428, 332] on img at bounding box center [446, 289] width 279 height 417
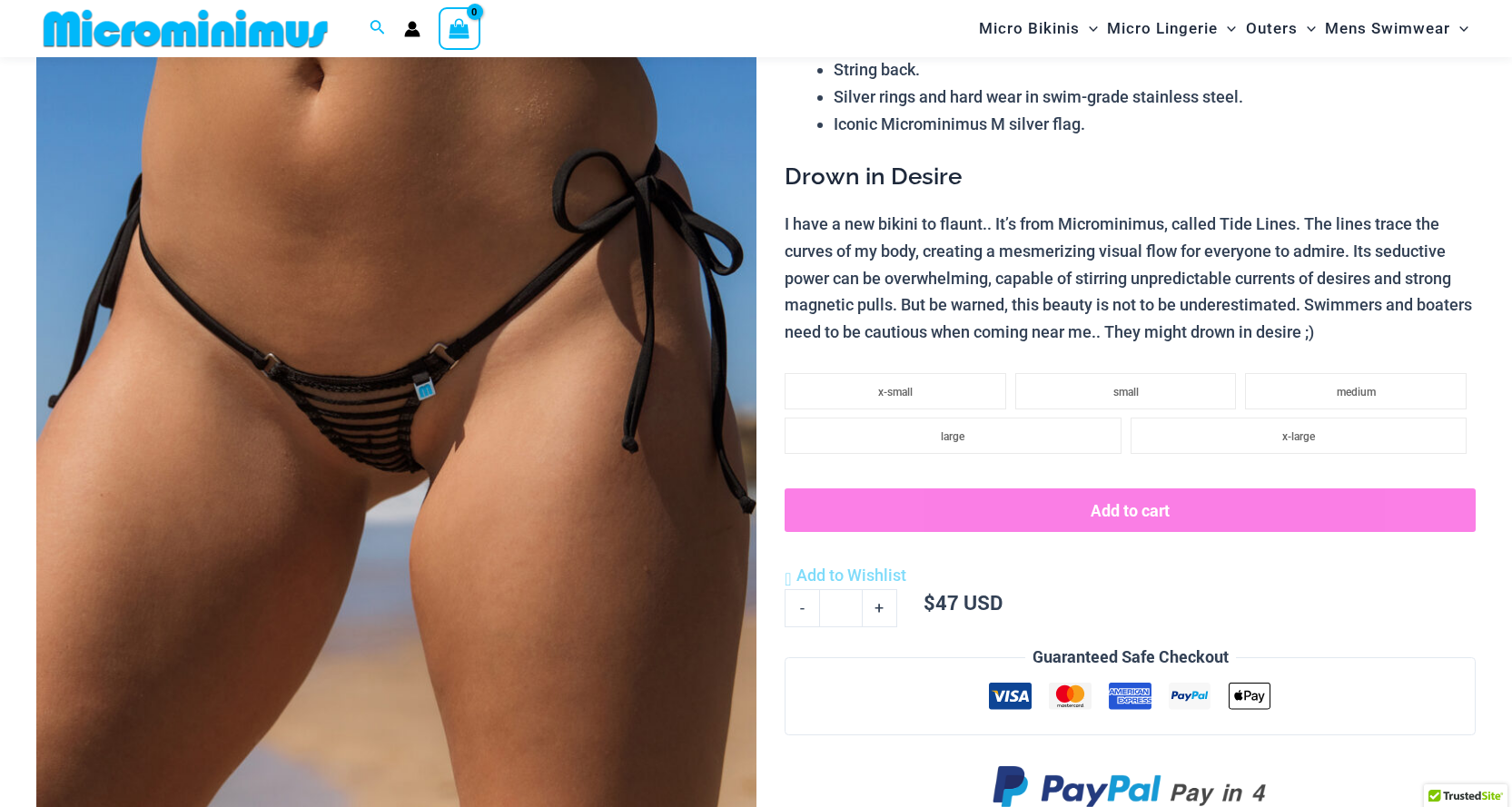
scroll to position [349, 0]
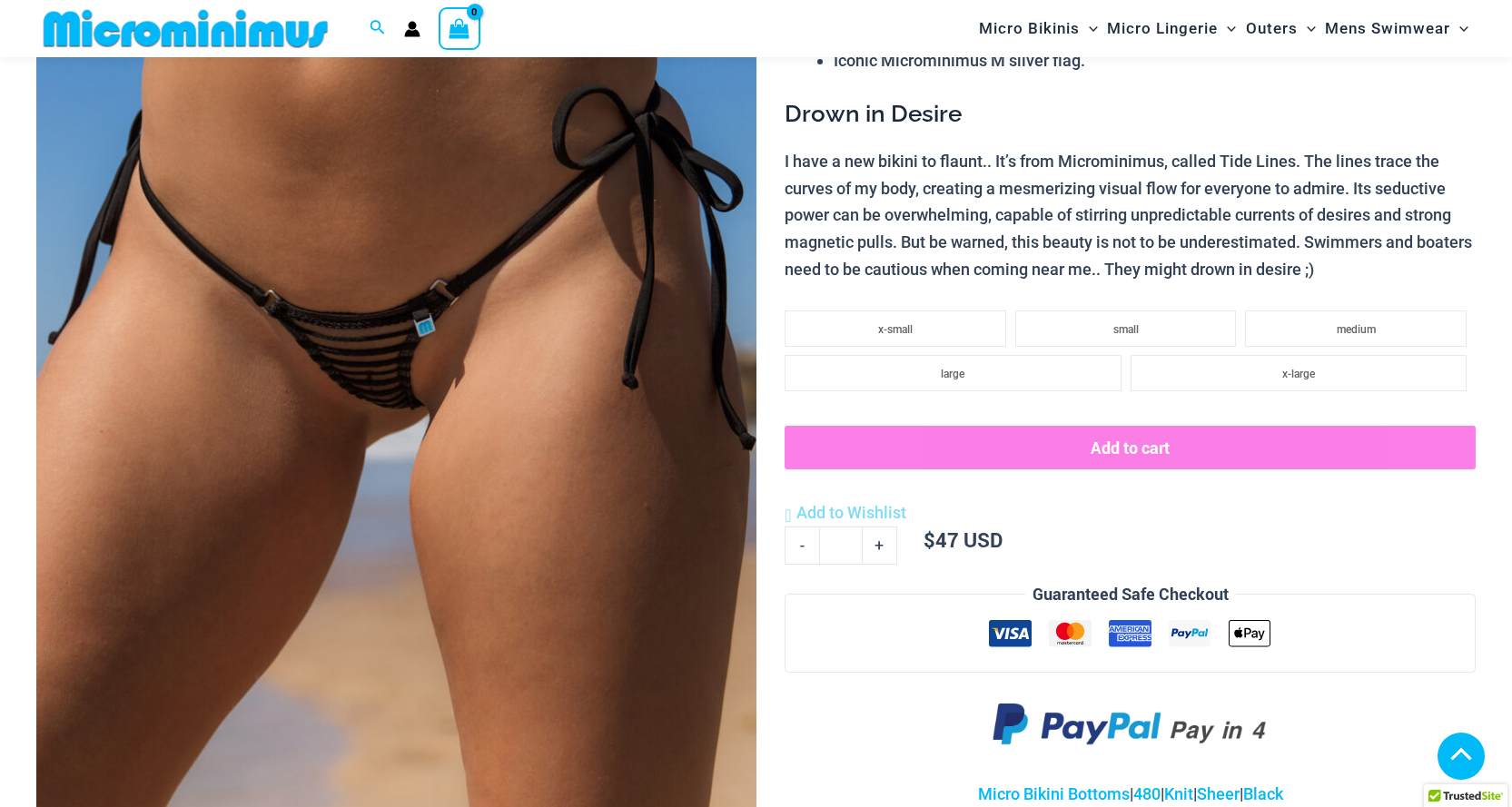
click at [425, 368] on img at bounding box center [396, 357] width 721 height 1080
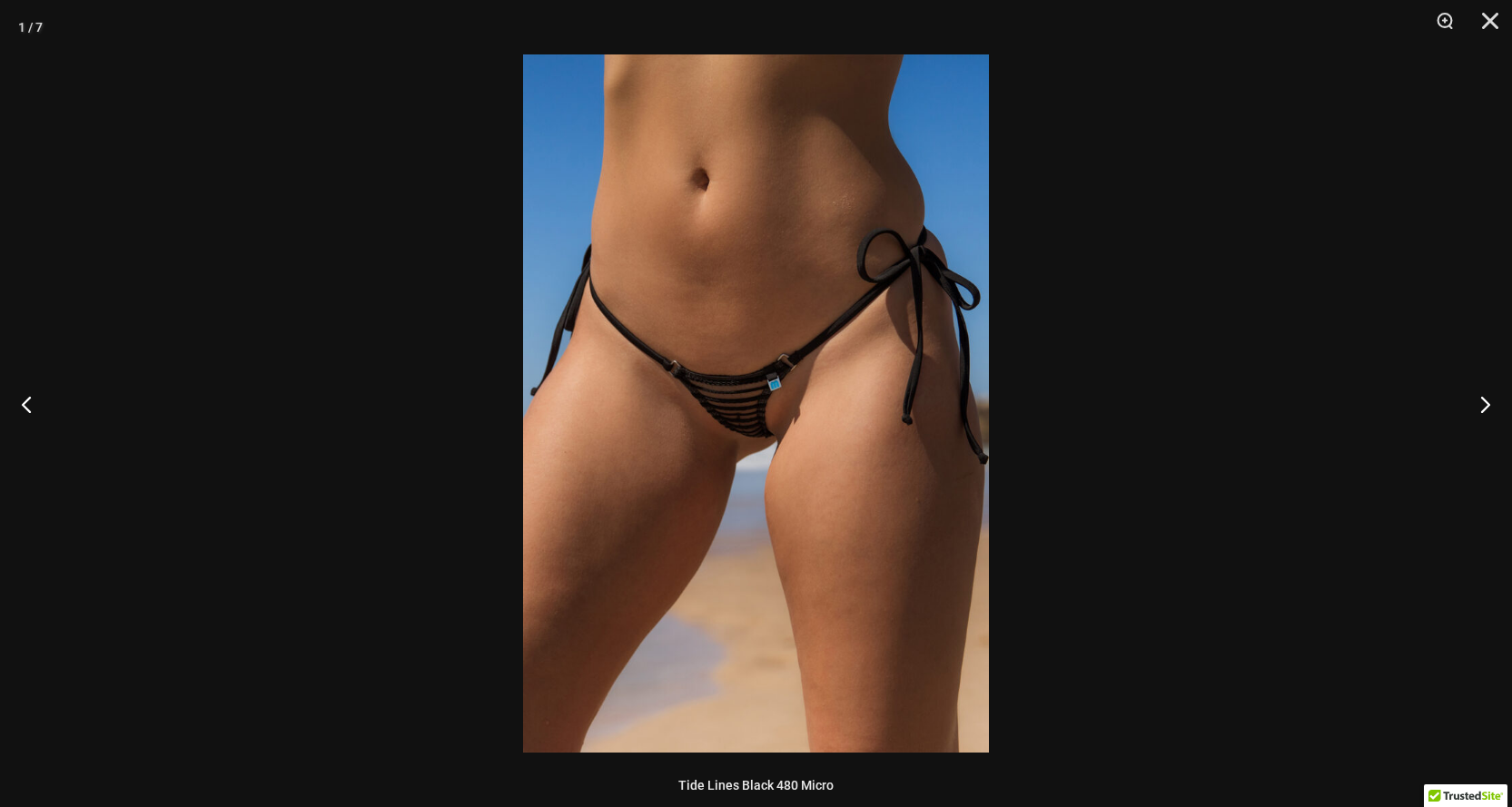
click at [680, 374] on img at bounding box center [756, 404] width 466 height 698
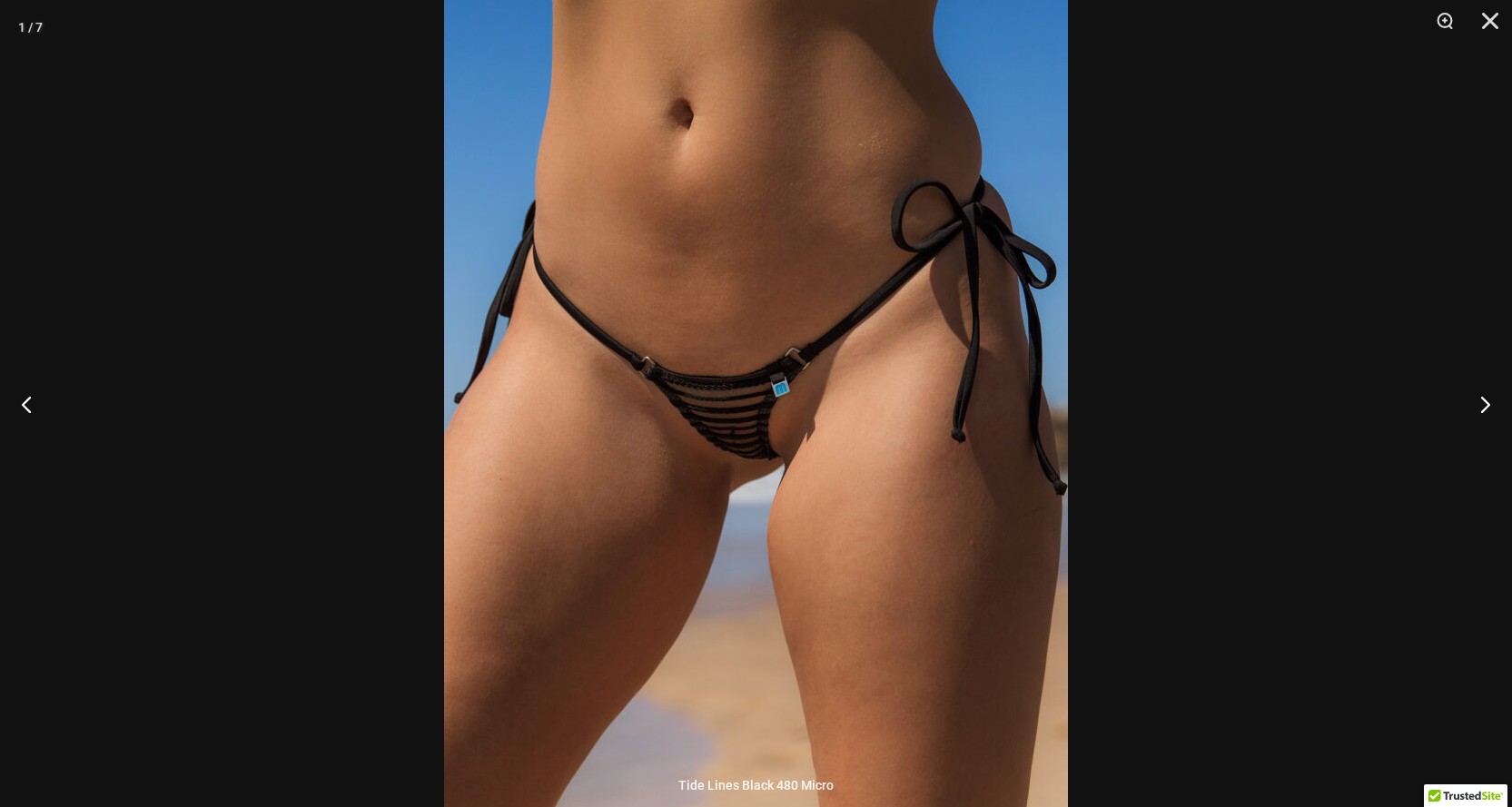
click at [198, 224] on div at bounding box center [756, 404] width 1512 height 807
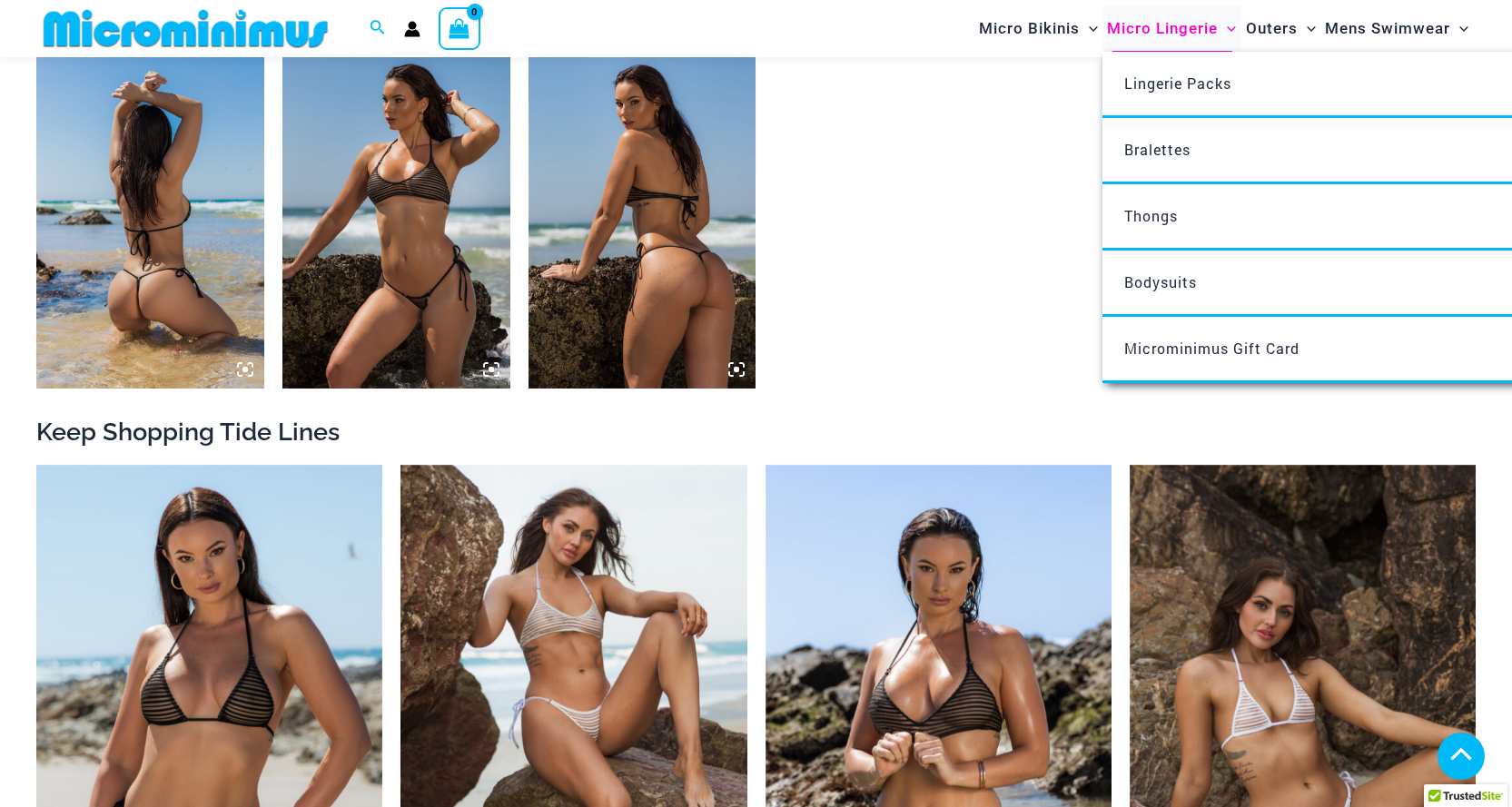
scroll to position [1439, 0]
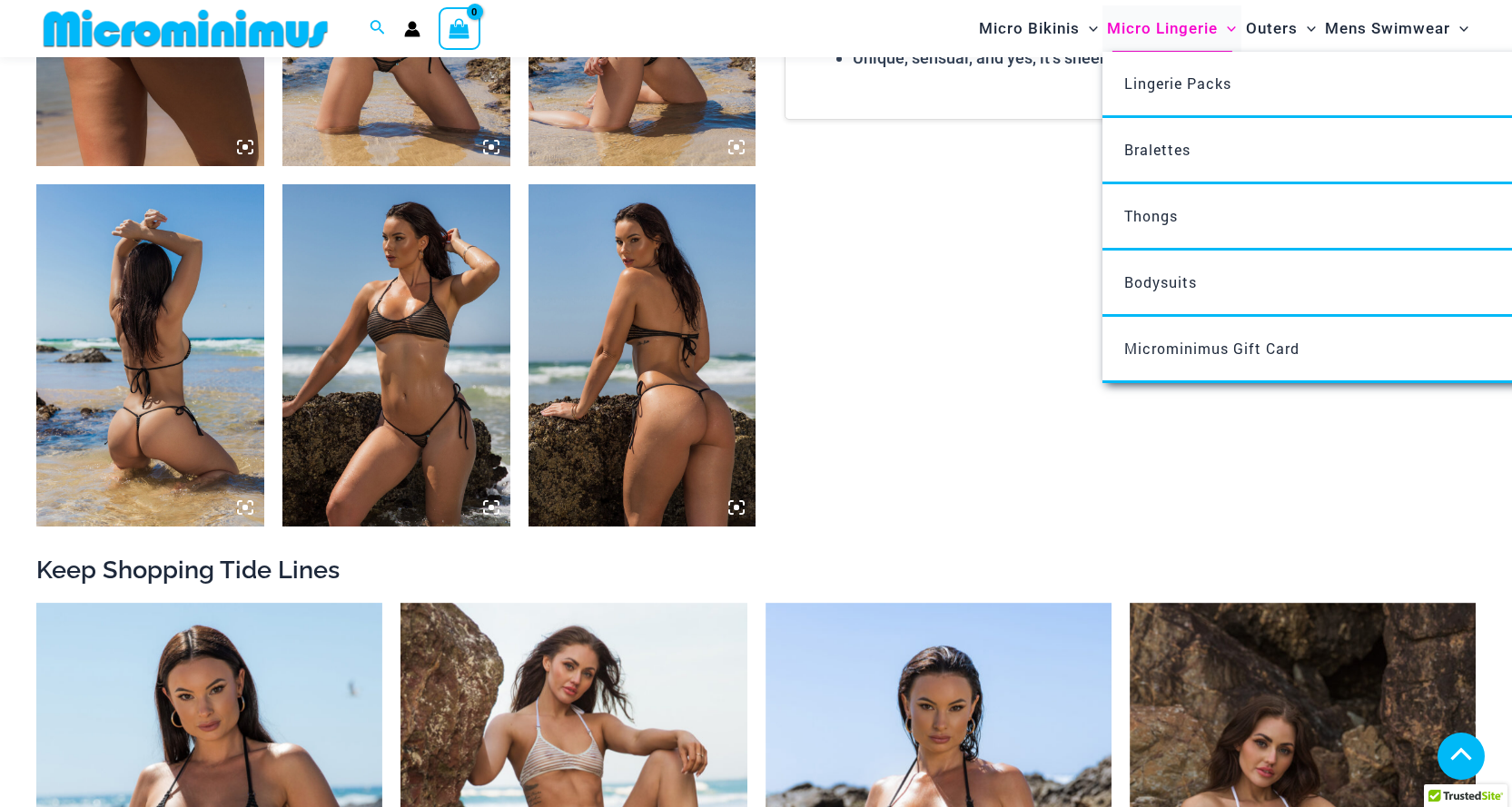
click at [1150, 17] on span "Micro Lingerie" at bounding box center [1163, 29] width 111 height 46
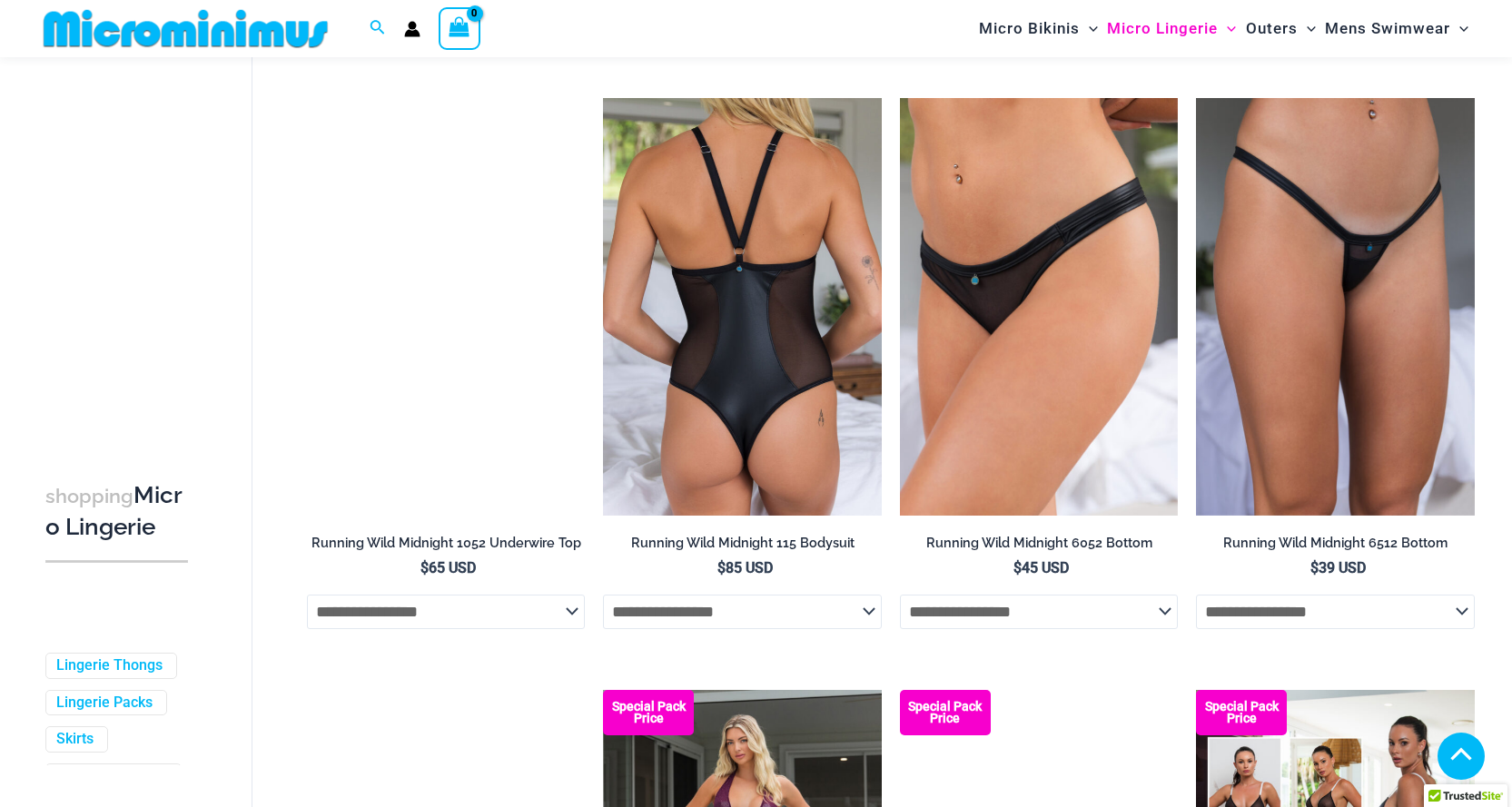
scroll to position [1982, 0]
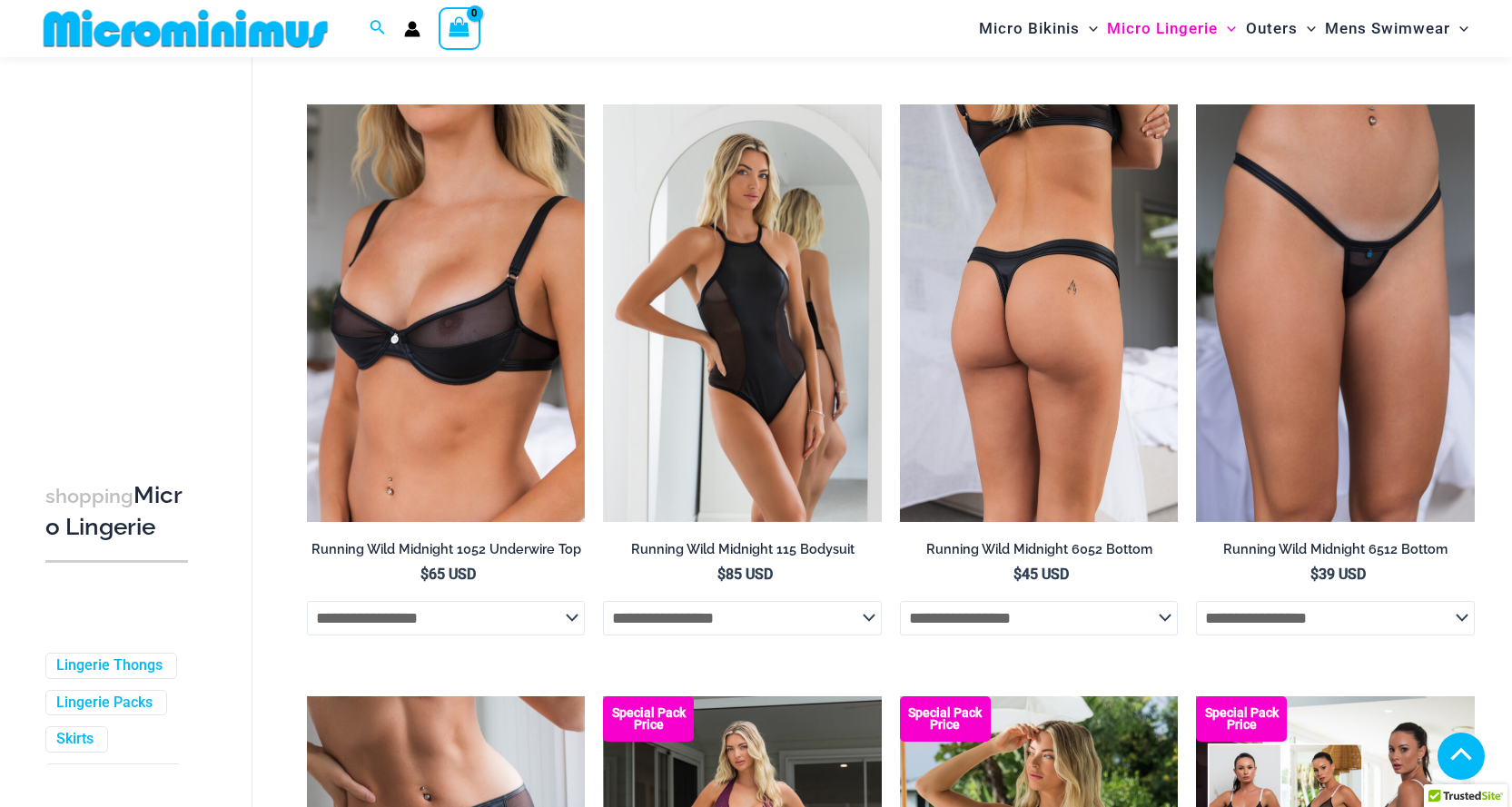
click at [1020, 237] on img at bounding box center [1039, 312] width 279 height 417
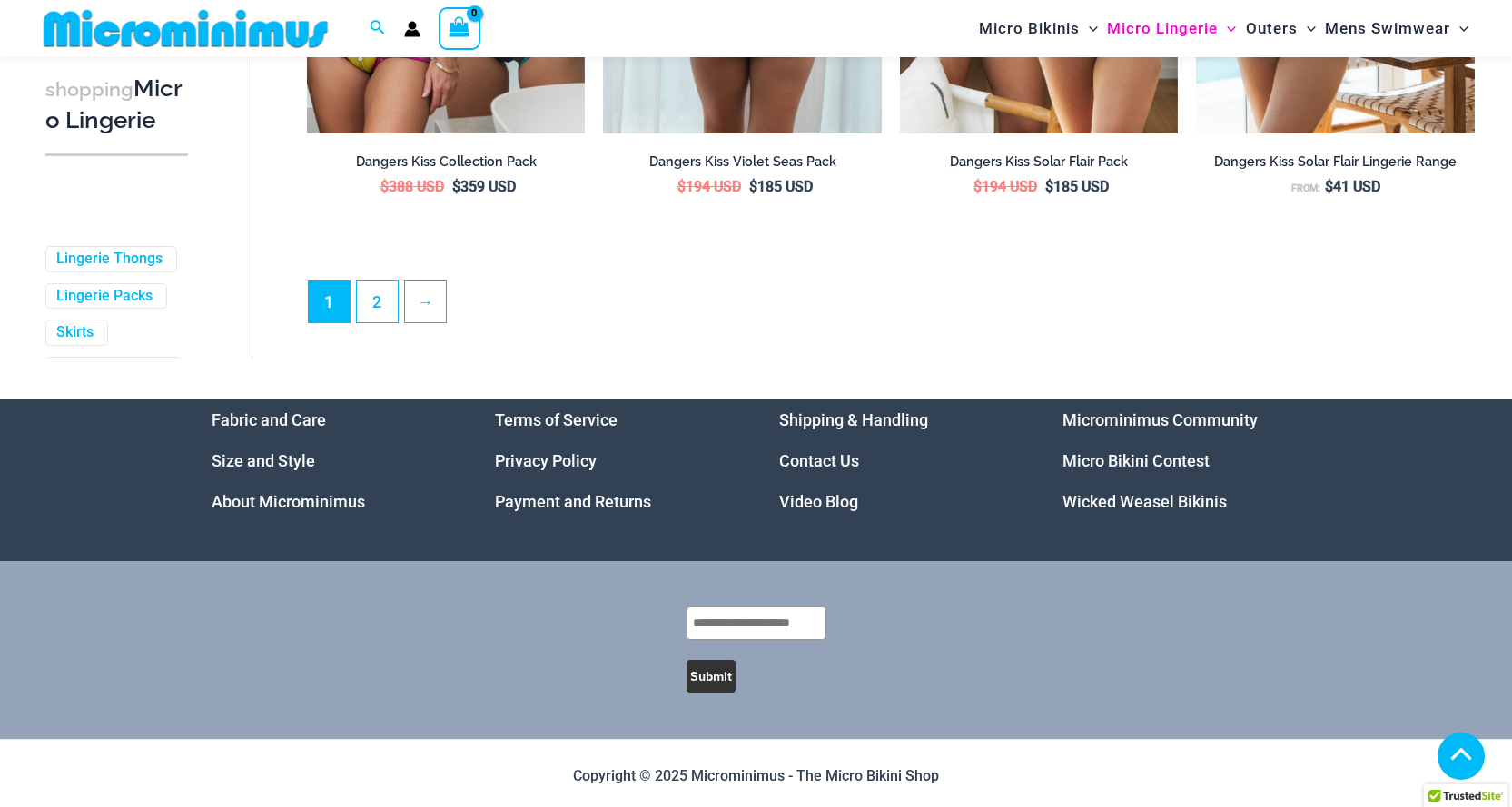
scroll to position [4762, 0]
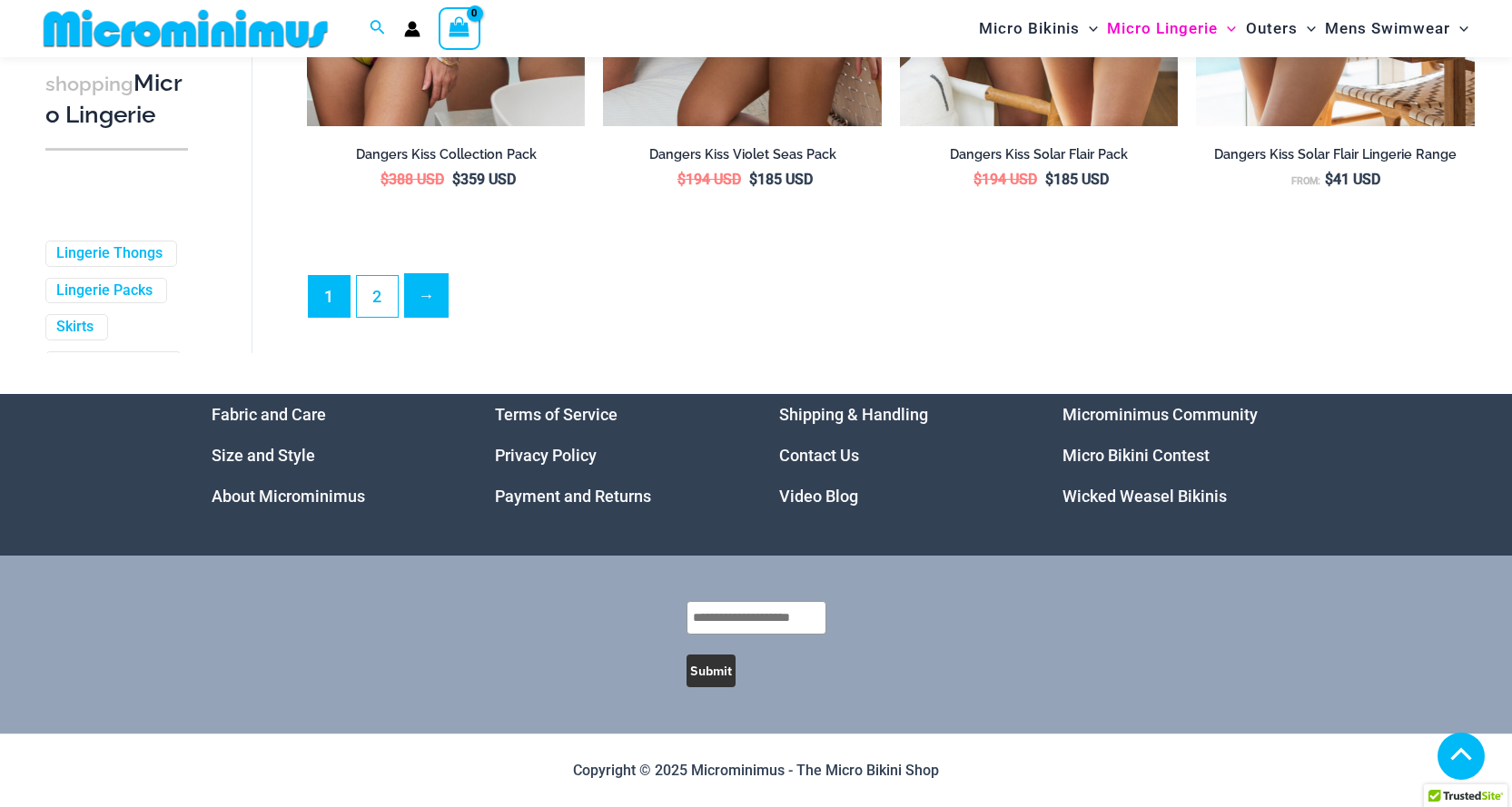
click at [432, 310] on link "→" at bounding box center [427, 296] width 42 height 42
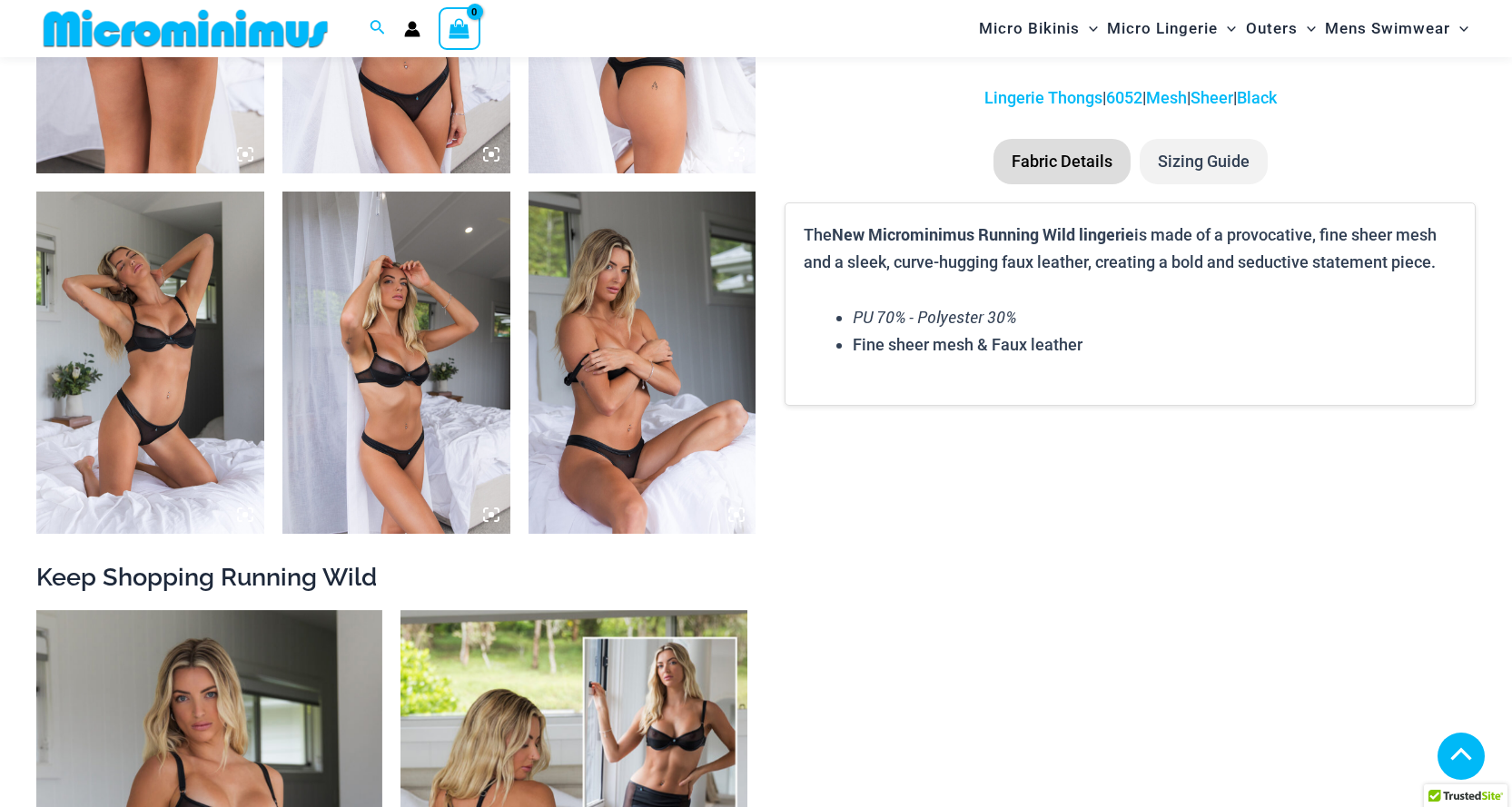
scroll to position [1440, 0]
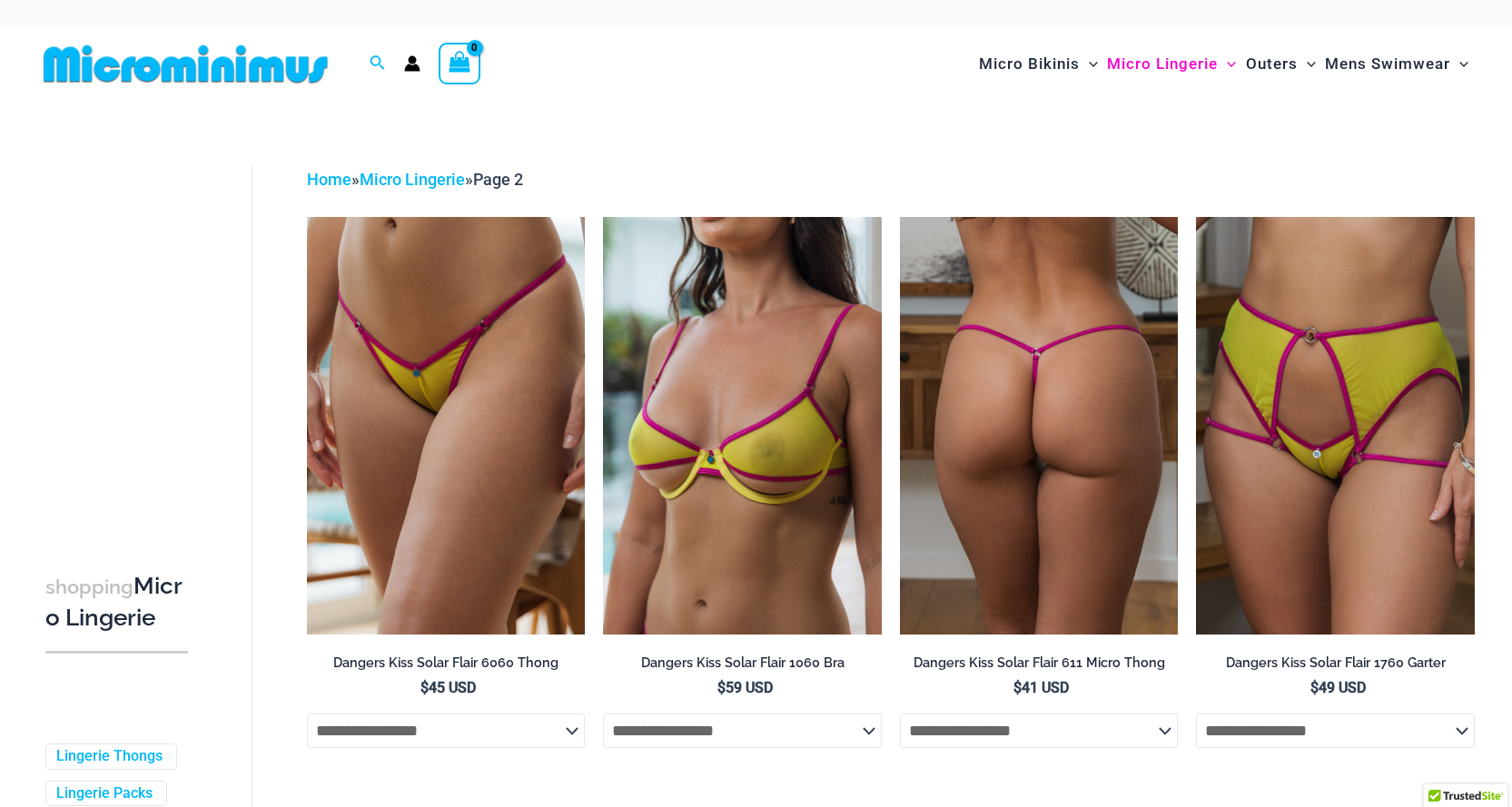
click at [1068, 399] on img at bounding box center [1039, 426] width 279 height 417
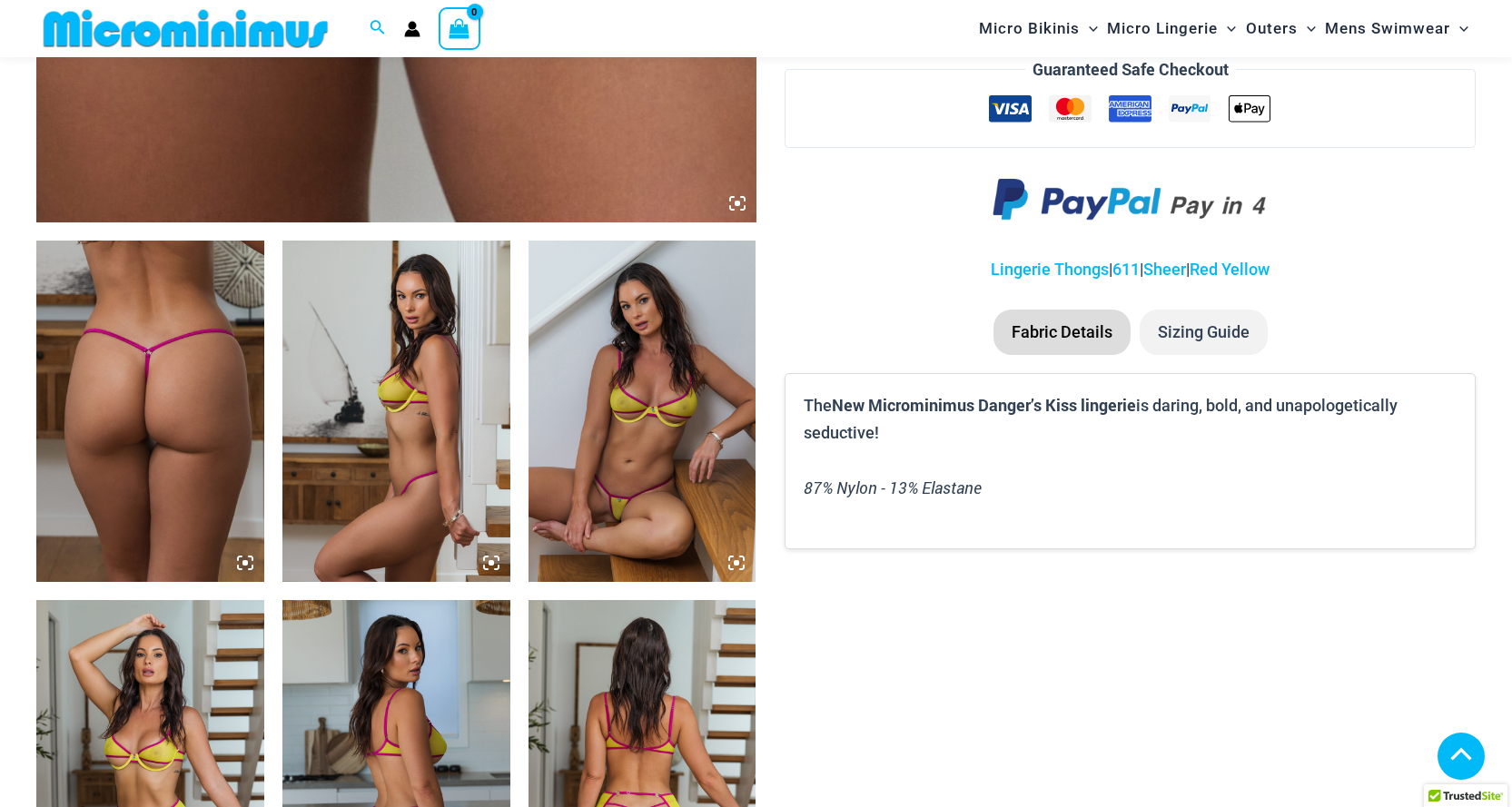
scroll to position [1255, 0]
